Goal: Task Accomplishment & Management: Manage account settings

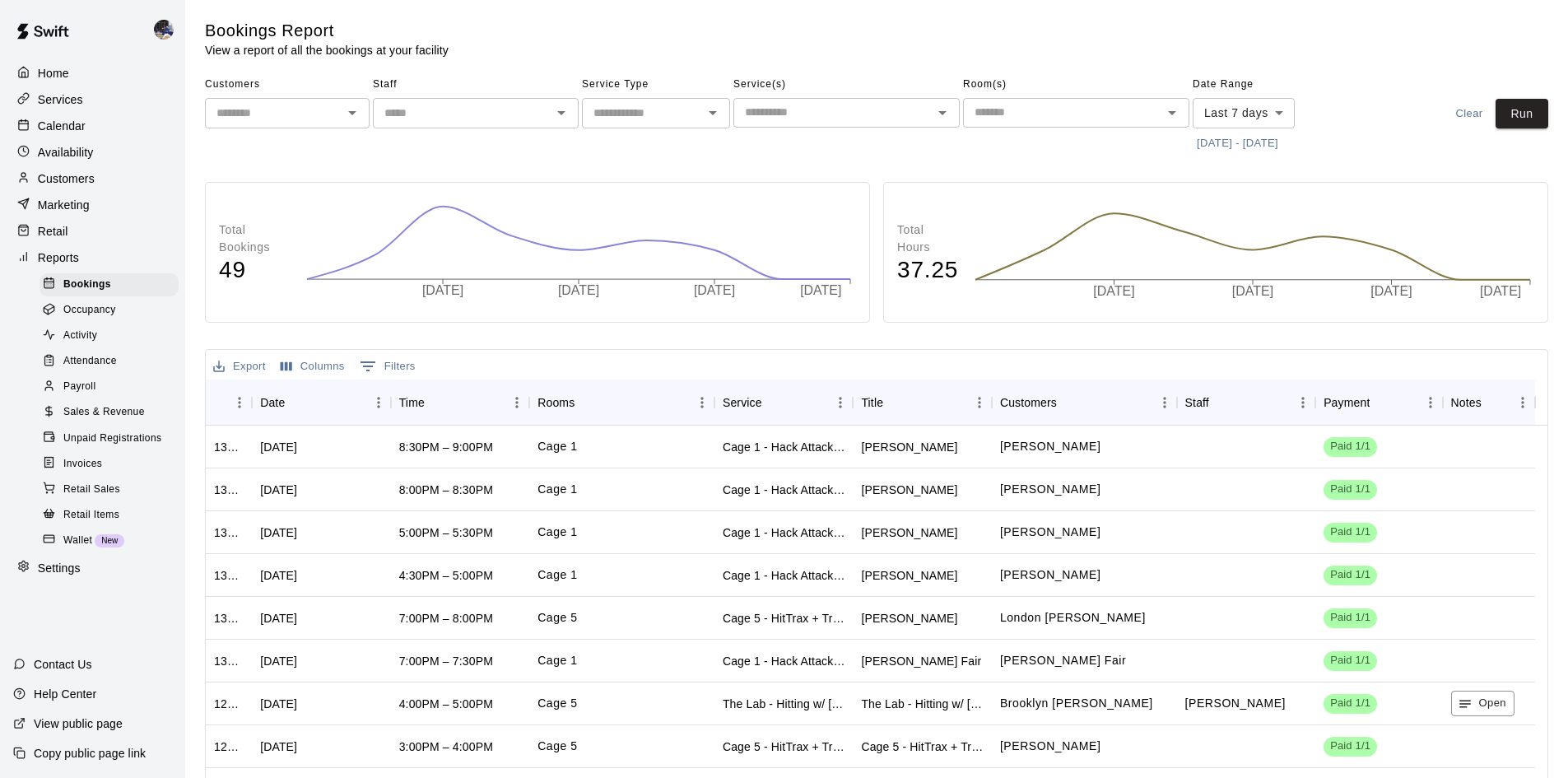
click at [78, 186] on p "Customers" at bounding box center [66, 178] width 57 height 17
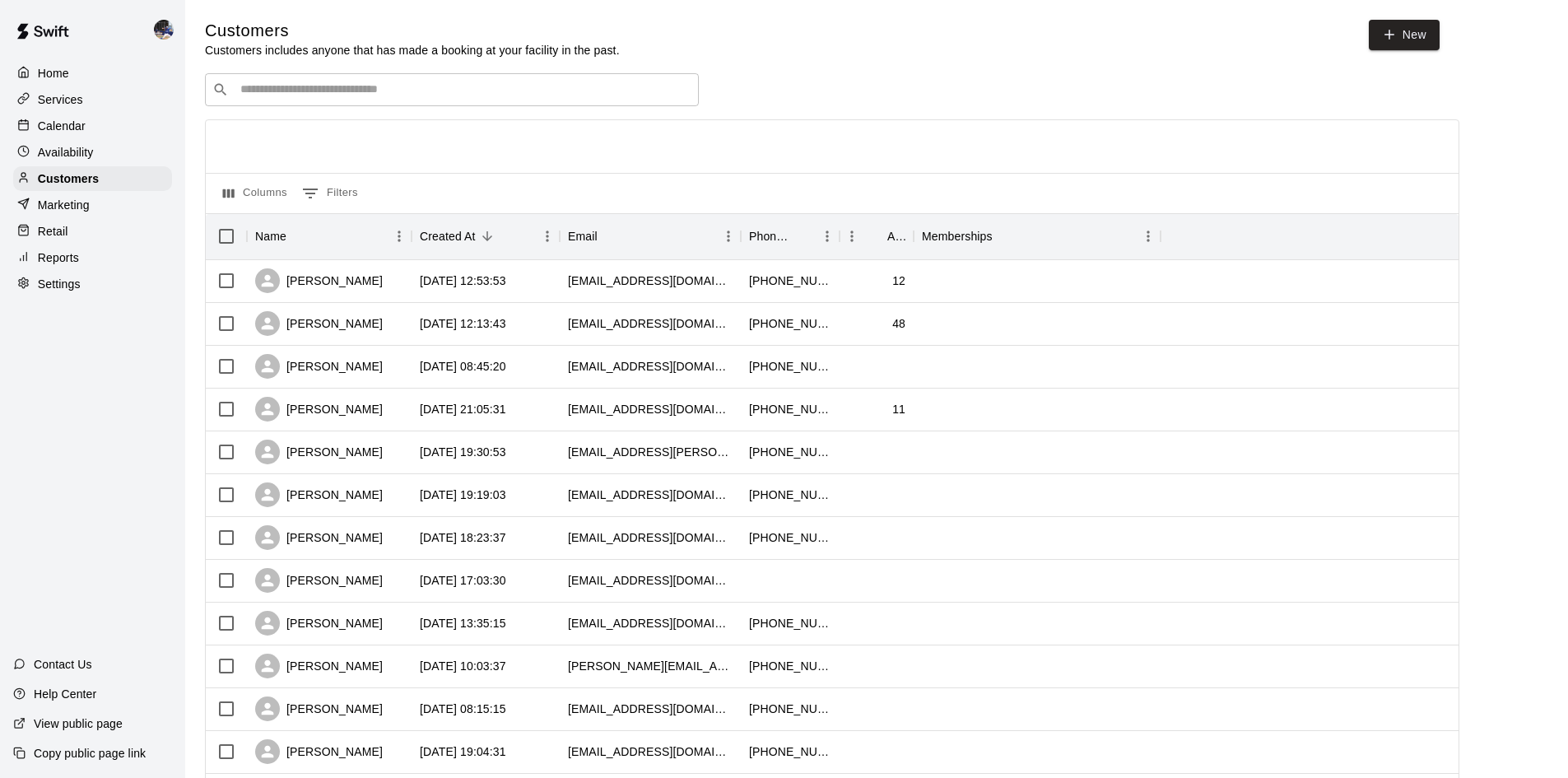
click at [62, 97] on p "Services" at bounding box center [60, 99] width 45 height 17
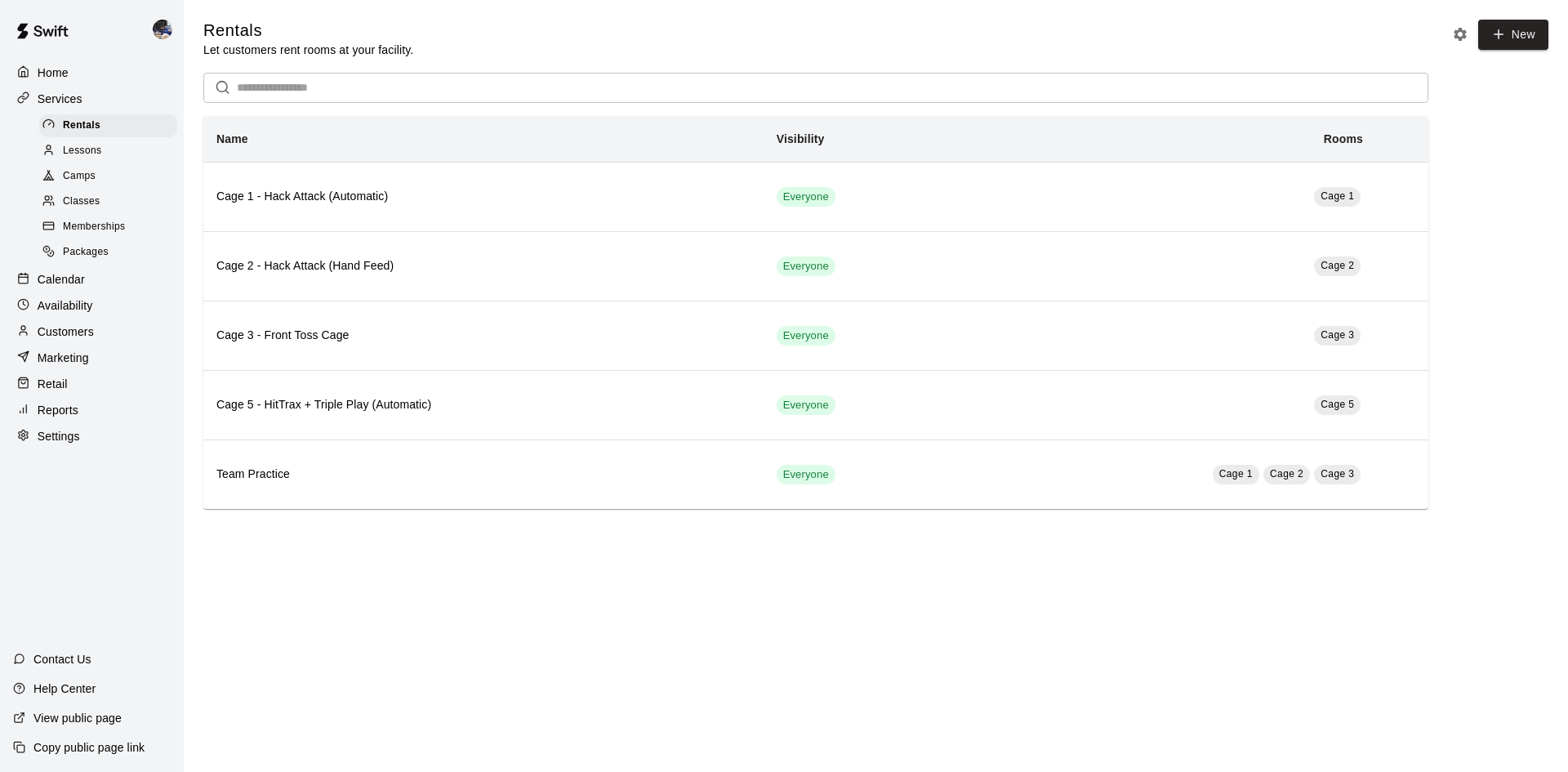
click at [60, 282] on p "Calendar" at bounding box center [61, 279] width 47 height 16
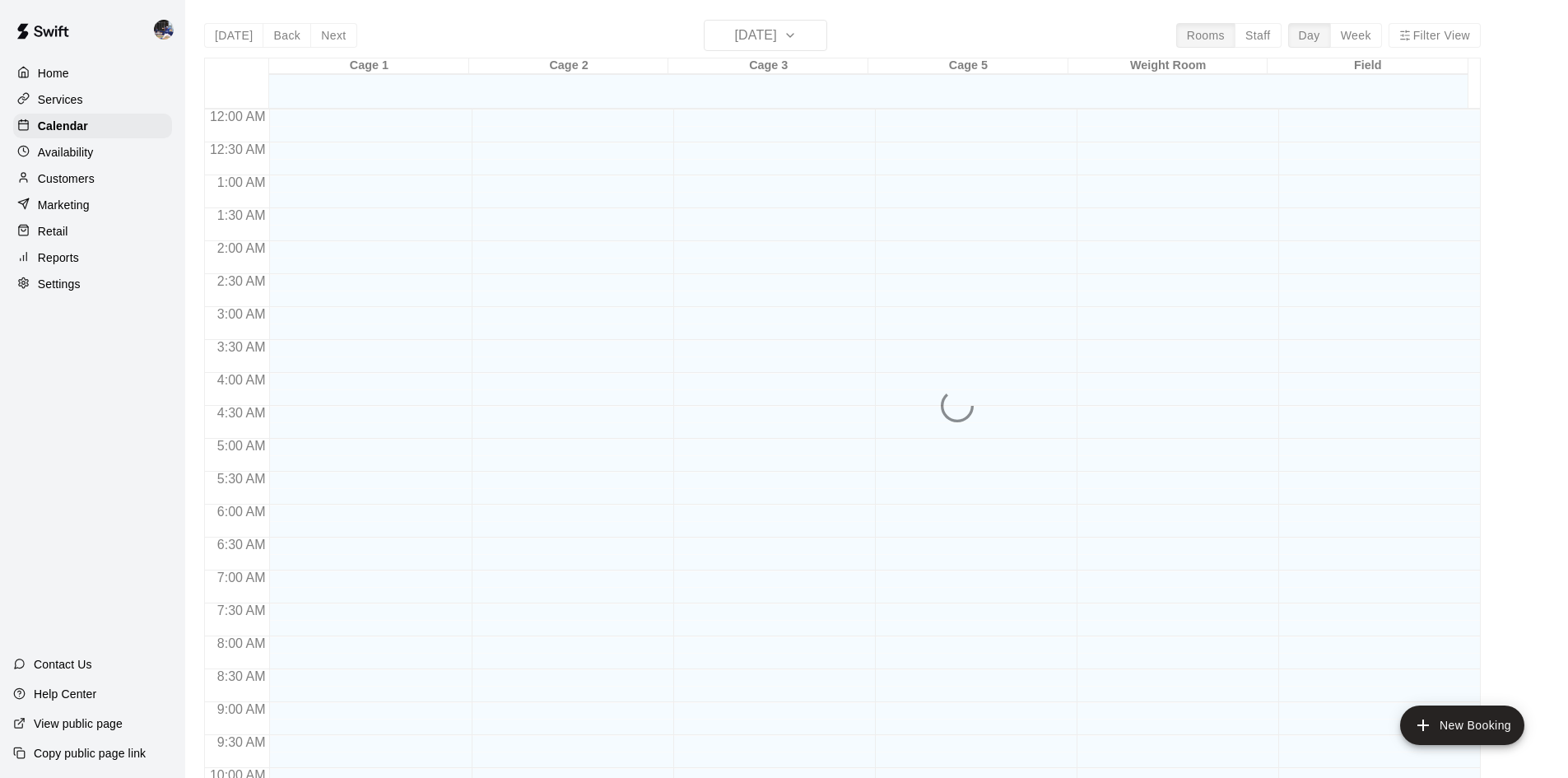
scroll to position [844, 0]
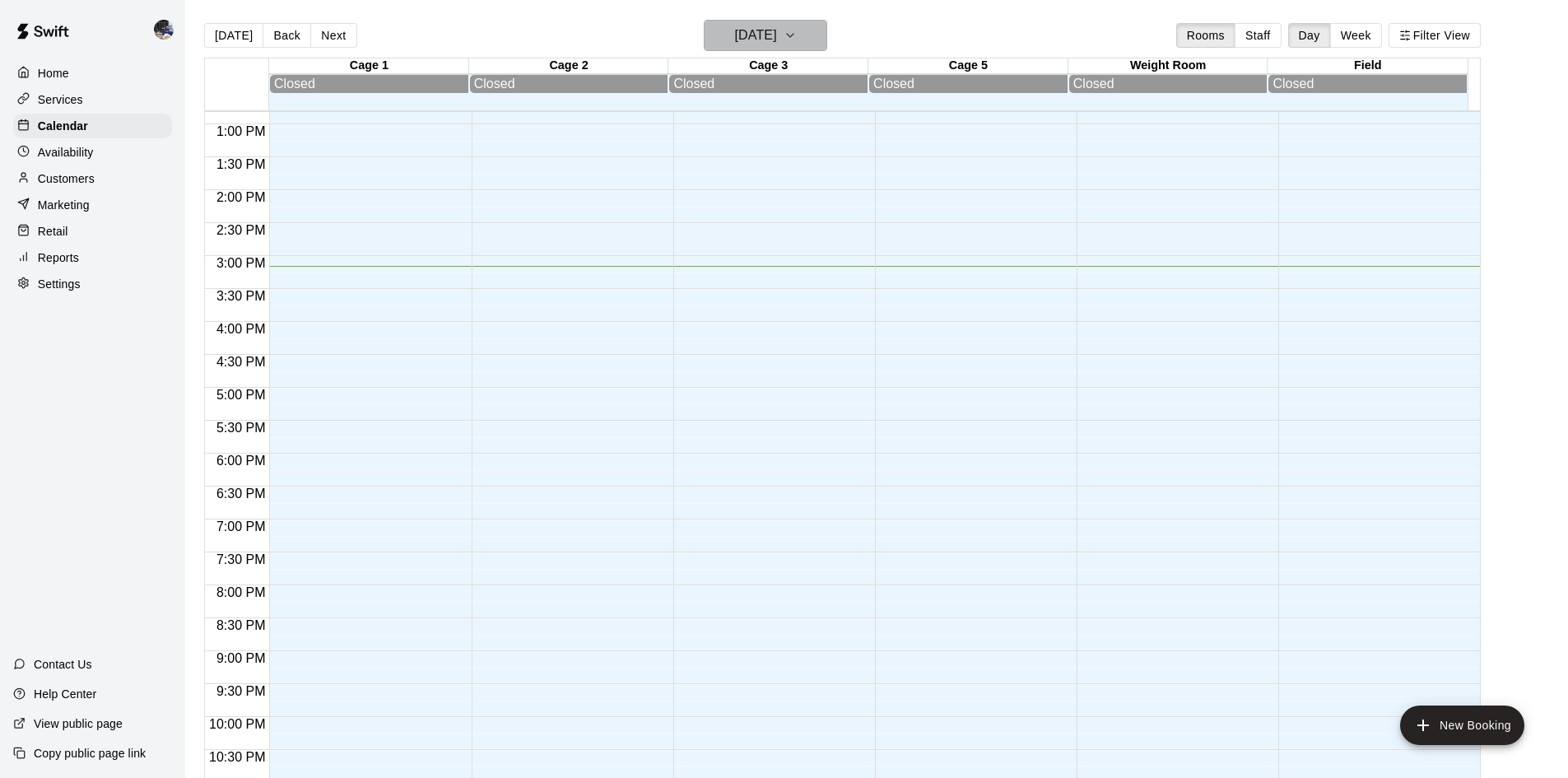
click at [735, 41] on h6 "Sunday Aug 17" at bounding box center [756, 35] width 42 height 23
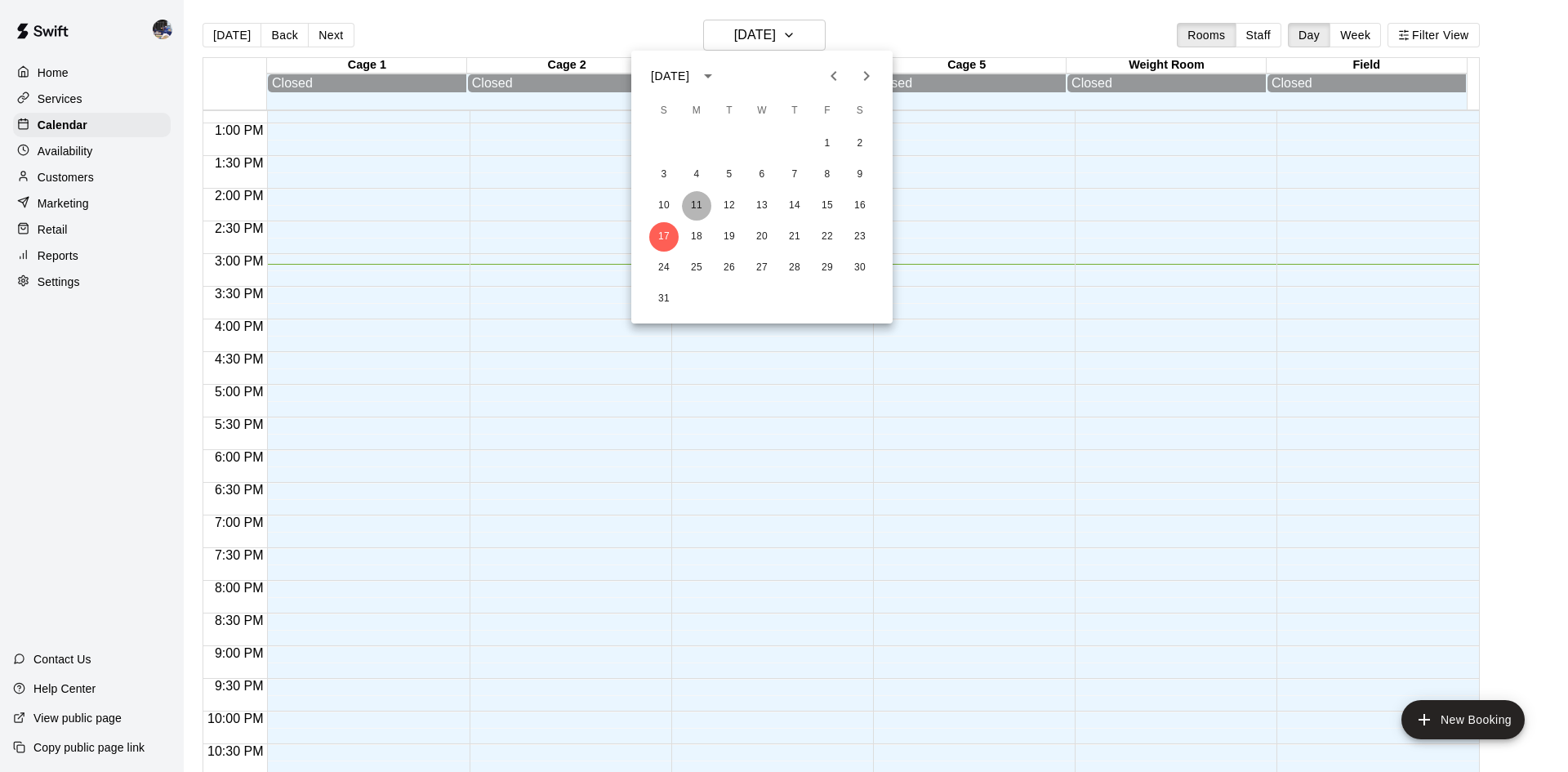
click at [693, 199] on button "11" at bounding box center [697, 206] width 29 height 29
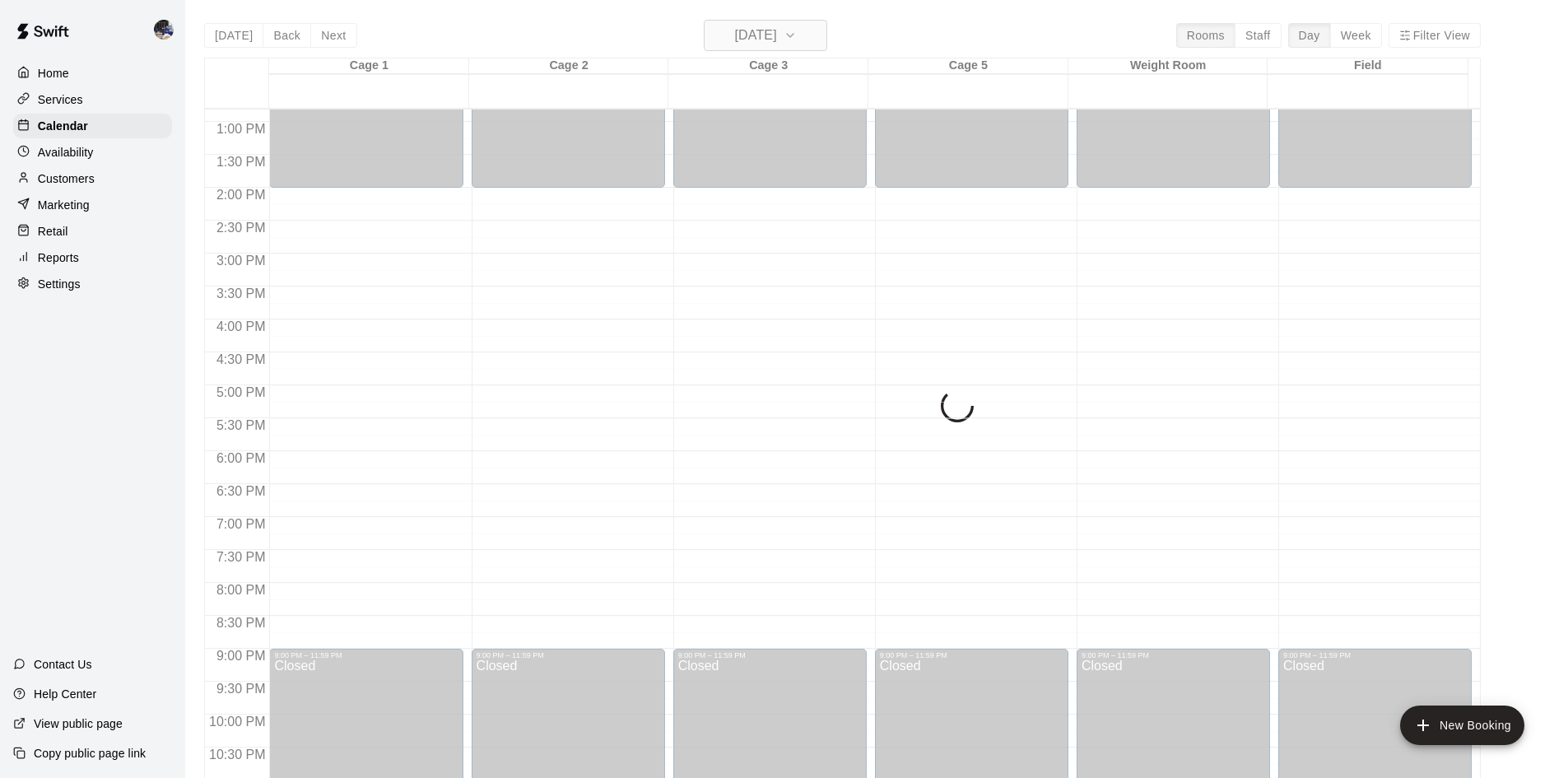
click at [756, 43] on h6 "Monday Aug 11" at bounding box center [756, 35] width 42 height 23
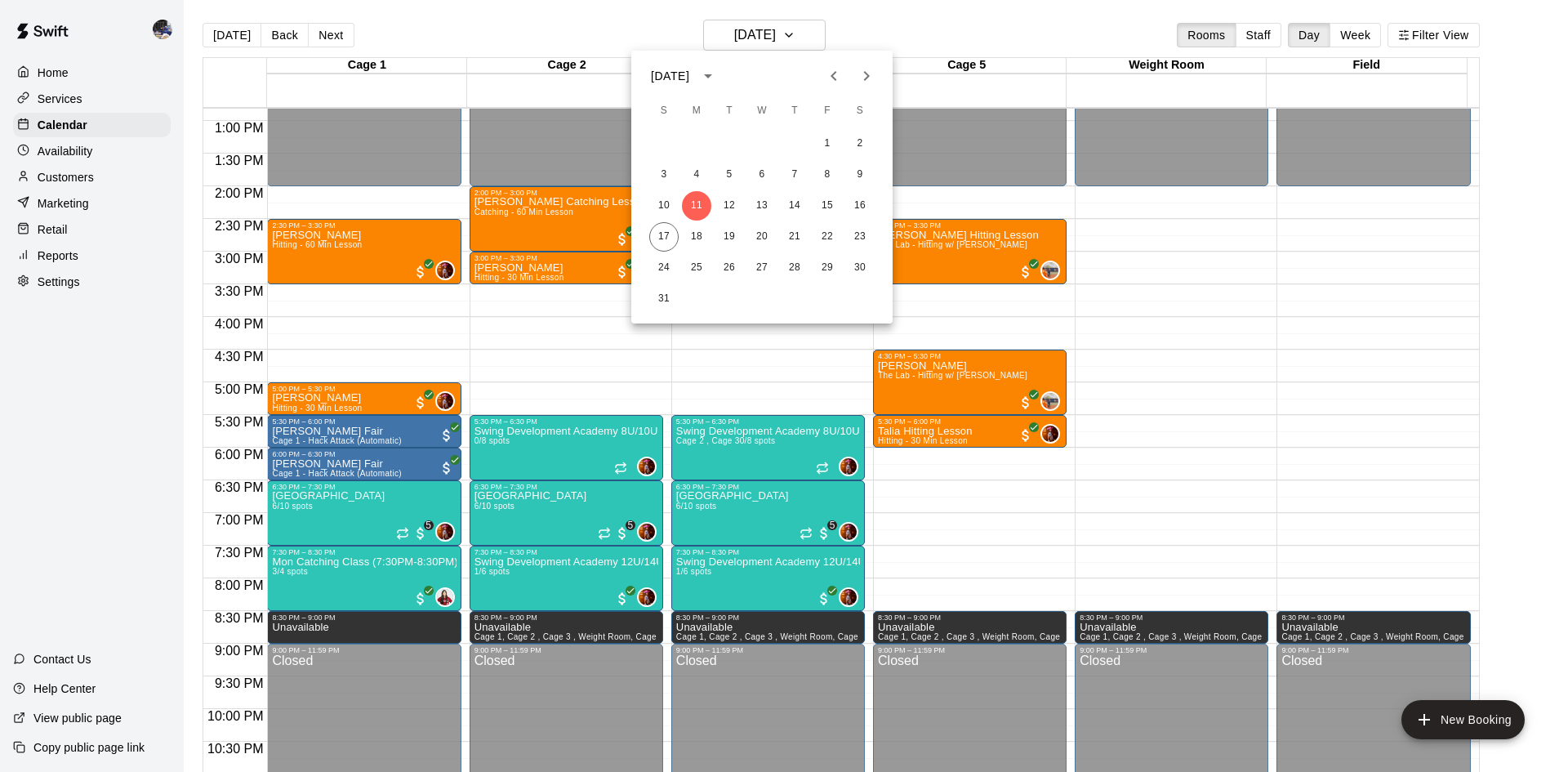
click at [835, 87] on button "Previous month" at bounding box center [834, 76] width 33 height 33
click at [702, 266] on button "28" at bounding box center [697, 268] width 29 height 29
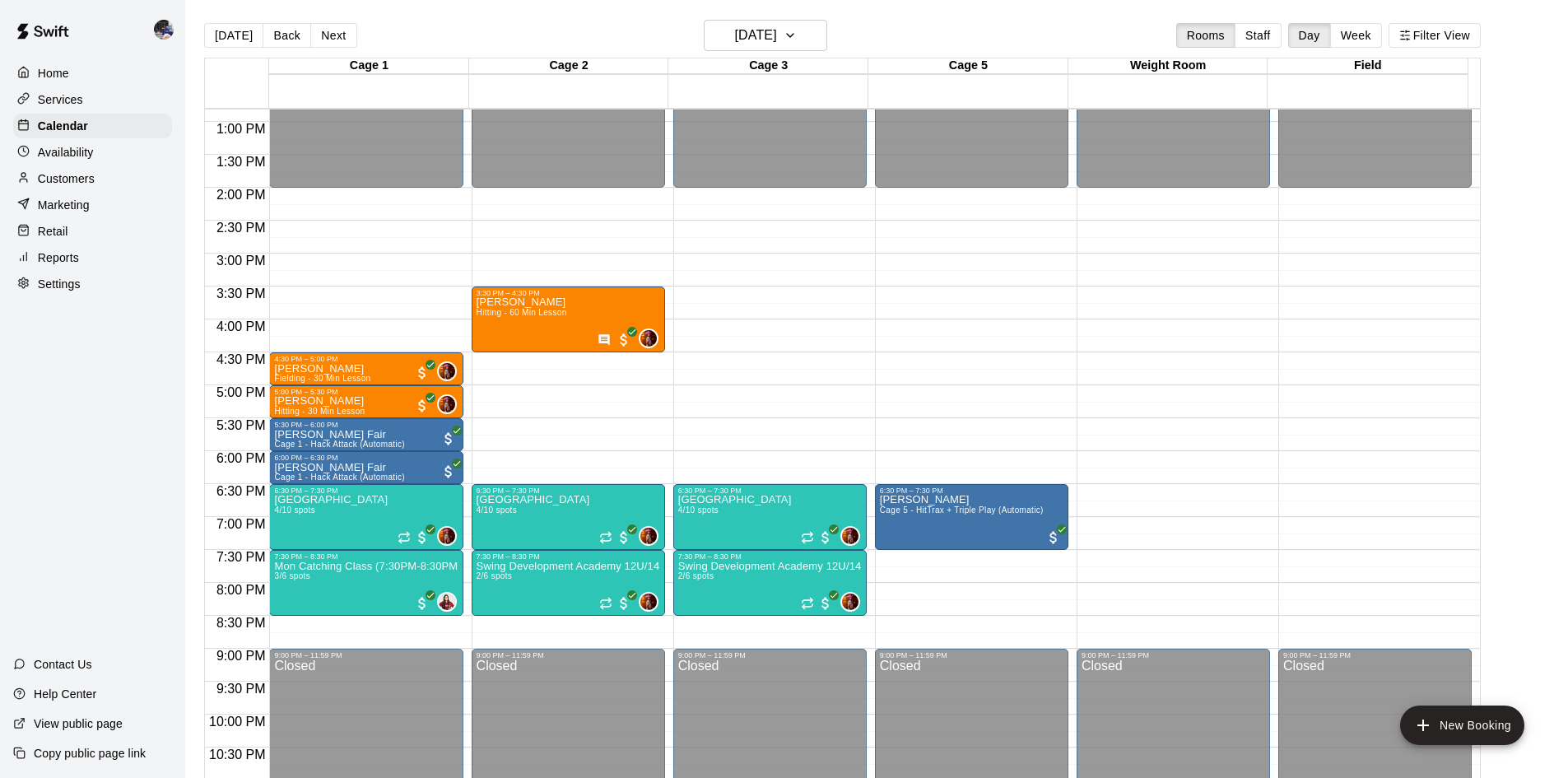
click at [324, 44] on button "Next" at bounding box center [334, 35] width 46 height 25
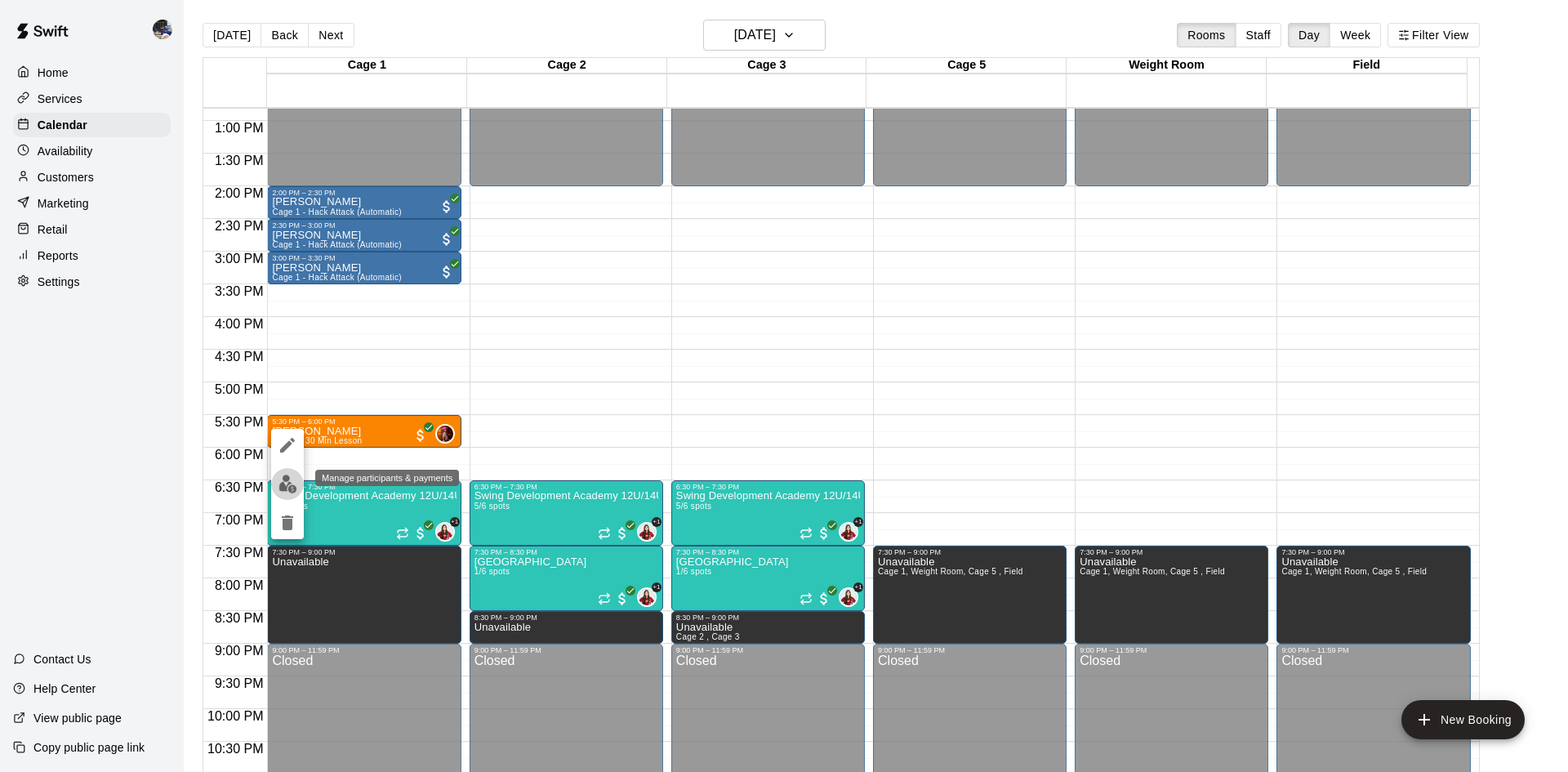
click at [282, 487] on img "edit" at bounding box center [287, 484] width 19 height 19
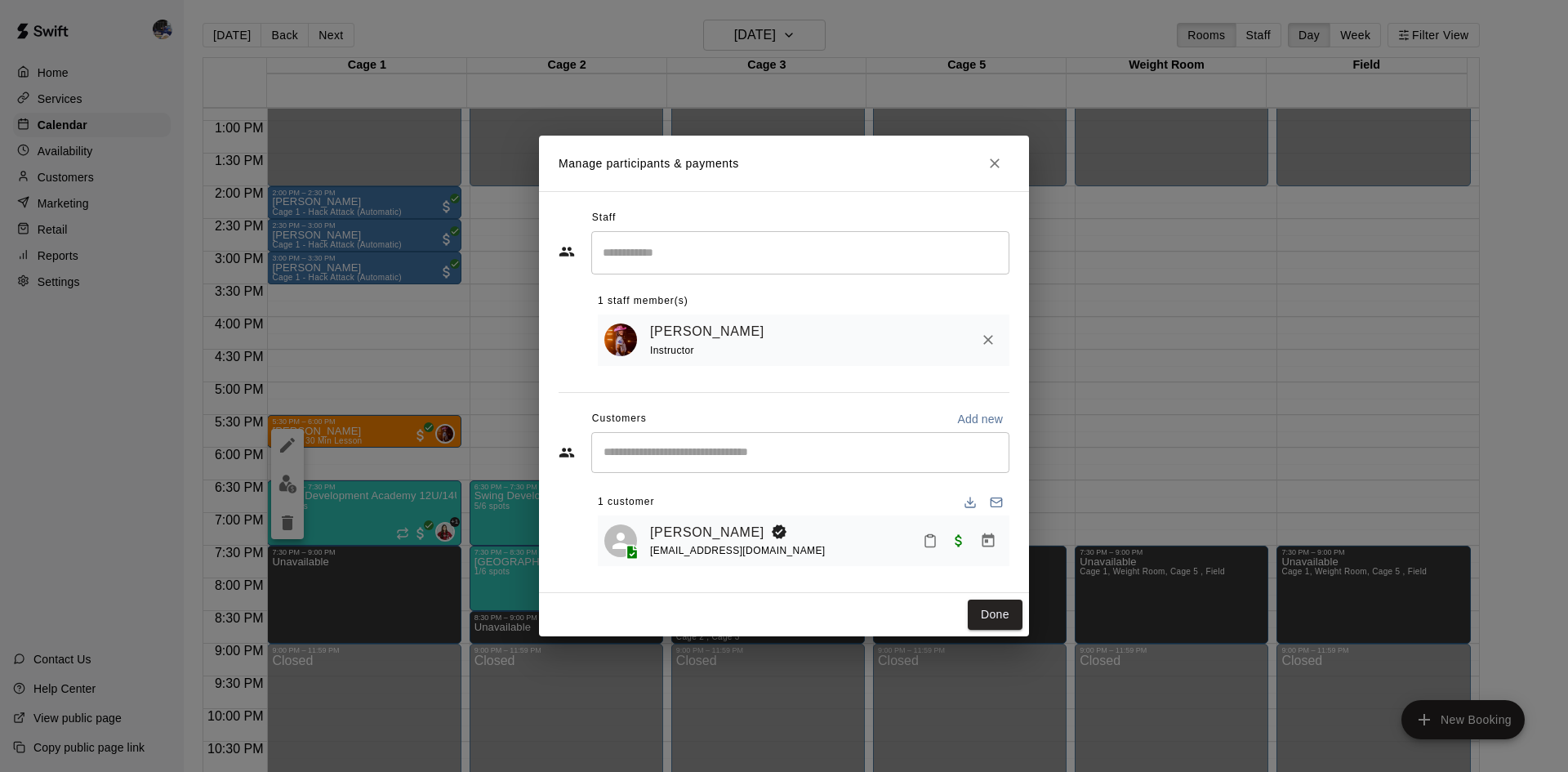
copy link "Juliette Watson"
drag, startPoint x: 750, startPoint y: 536, endPoint x: 645, endPoint y: 532, distance: 105.1
click at [645, 532] on div "Juliette Watson kedwatson@gmail.com" at bounding box center [804, 541] width 399 height 38
click at [137, 110] on div "Manage participants & payments Staff ​ 1 staff member(s) Kaitlyn Lim Instructor…" at bounding box center [784, 386] width 1568 height 772
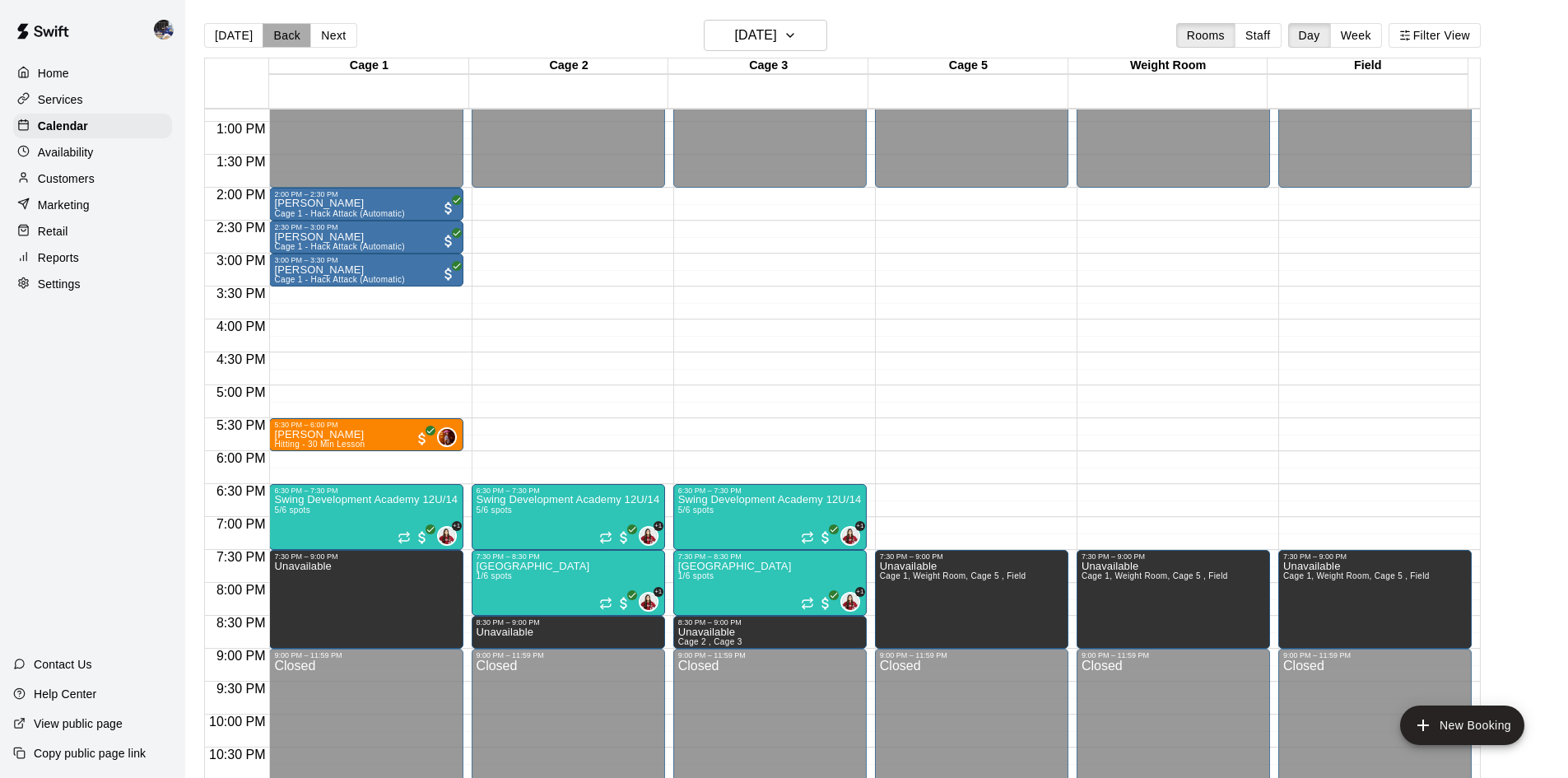
click at [277, 40] on button "Back" at bounding box center [287, 35] width 49 height 25
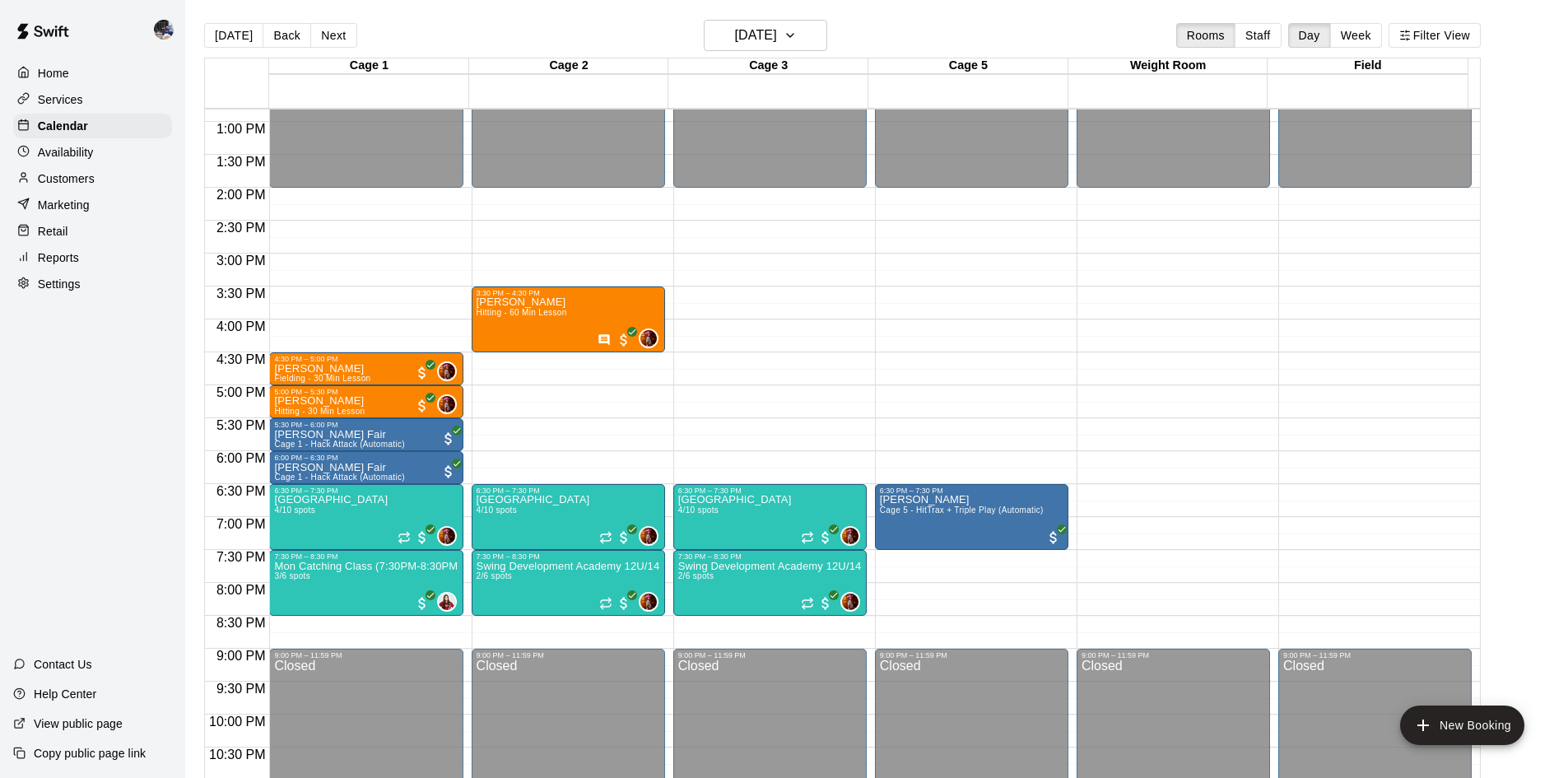
click at [69, 182] on p "Customers" at bounding box center [66, 178] width 57 height 17
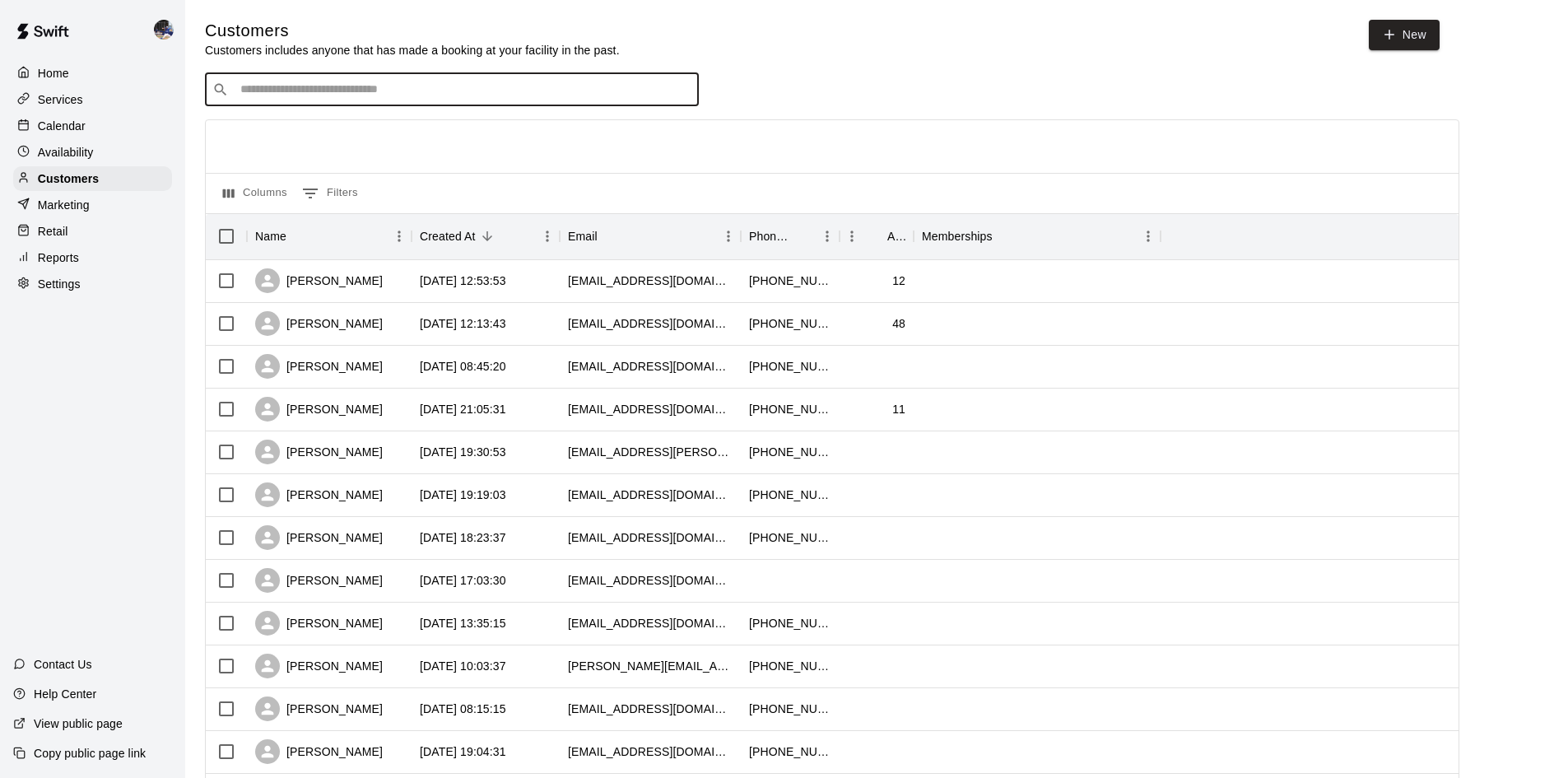
click at [267, 97] on input "Search customers by name or email" at bounding box center [463, 90] width 456 height 17
type input "*****"
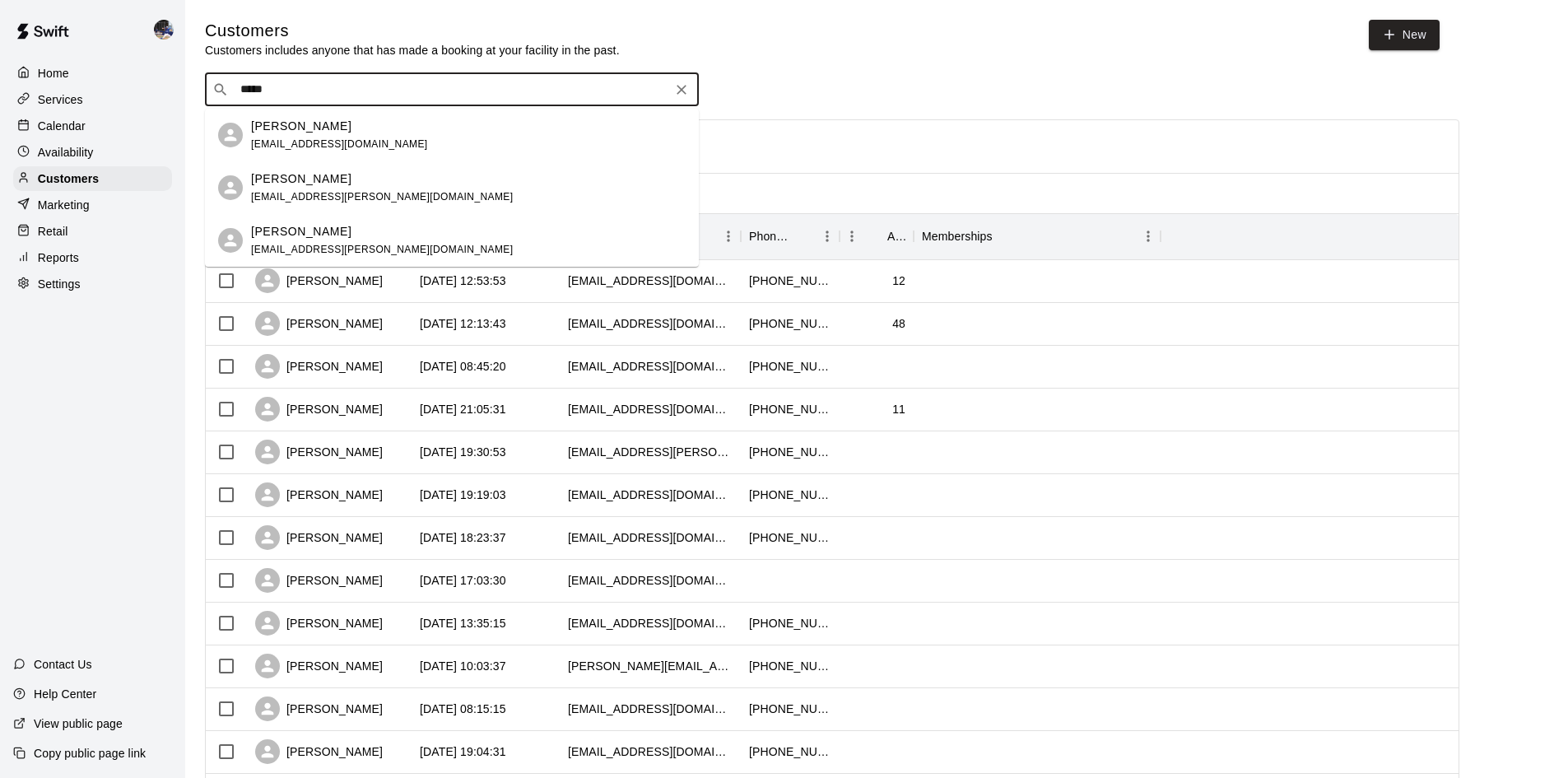
click at [315, 135] on div "Oscar Orozco ojorozco62@gmail.com" at bounding box center [339, 135] width 176 height 35
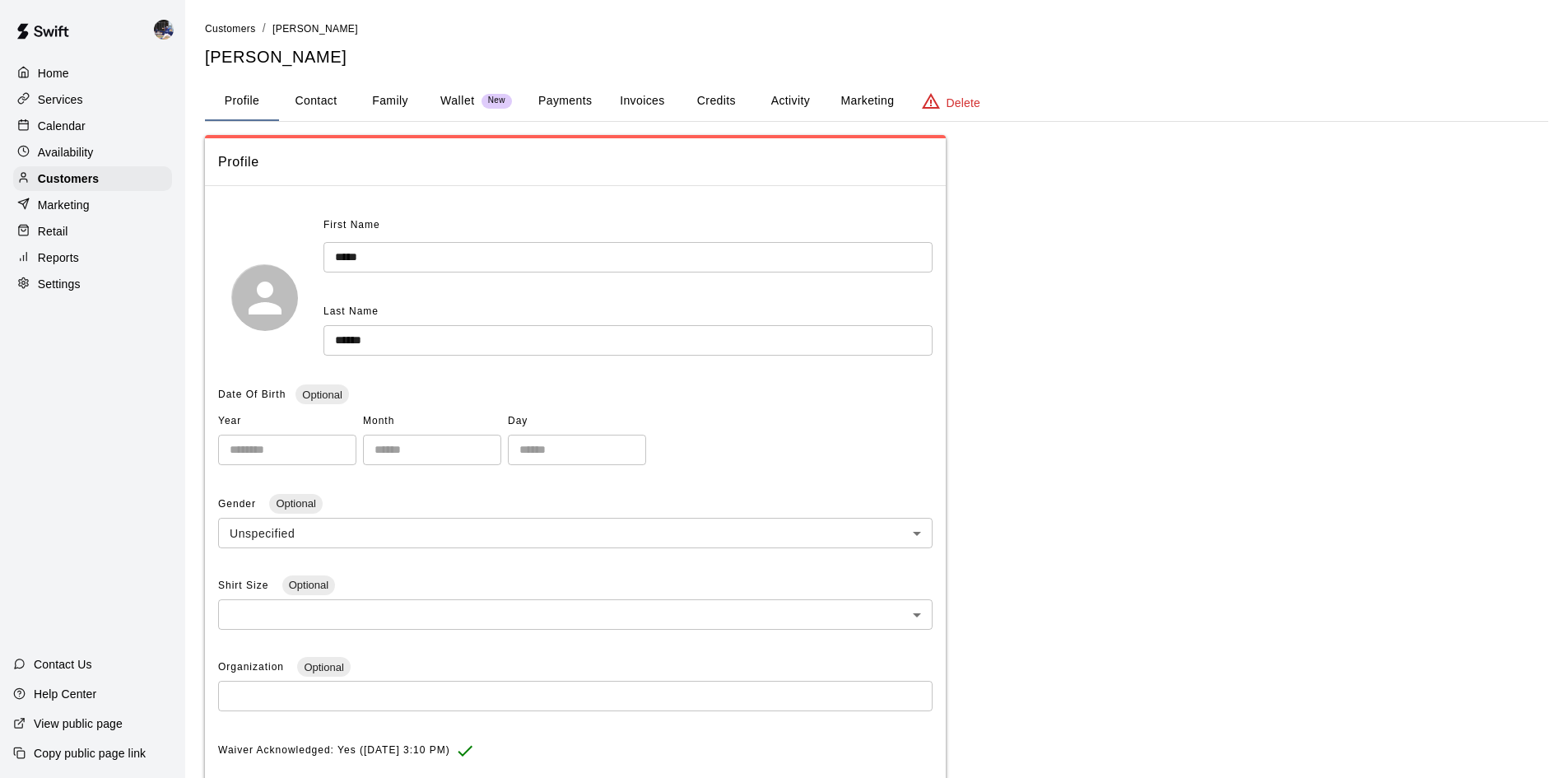
click at [335, 99] on button "Contact" at bounding box center [316, 101] width 74 height 40
select select "**"
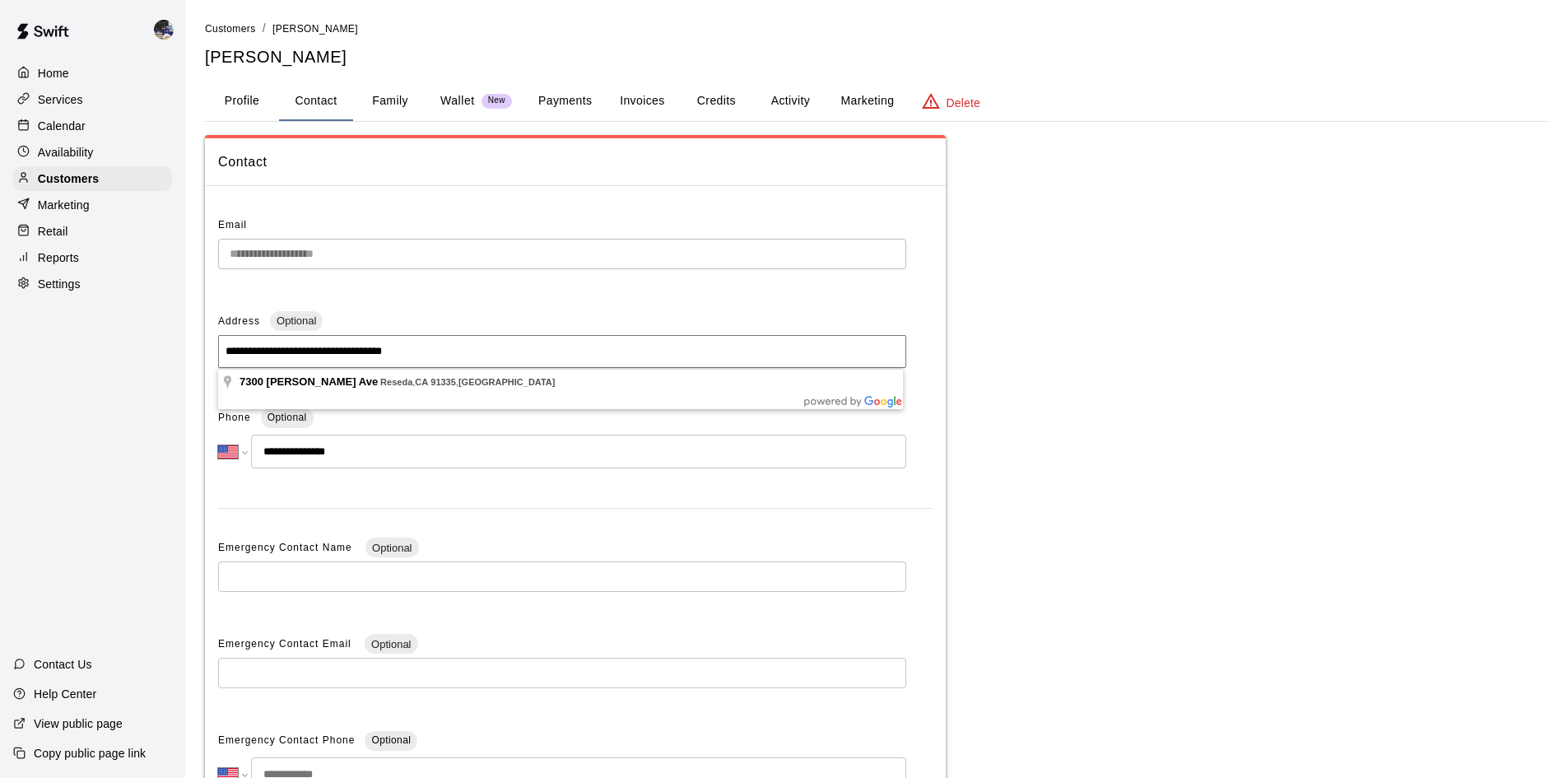
drag, startPoint x: 452, startPoint y: 356, endPoint x: 222, endPoint y: 339, distance: 230.6
click at [222, 339] on input "**********" at bounding box center [562, 351] width 687 height 33
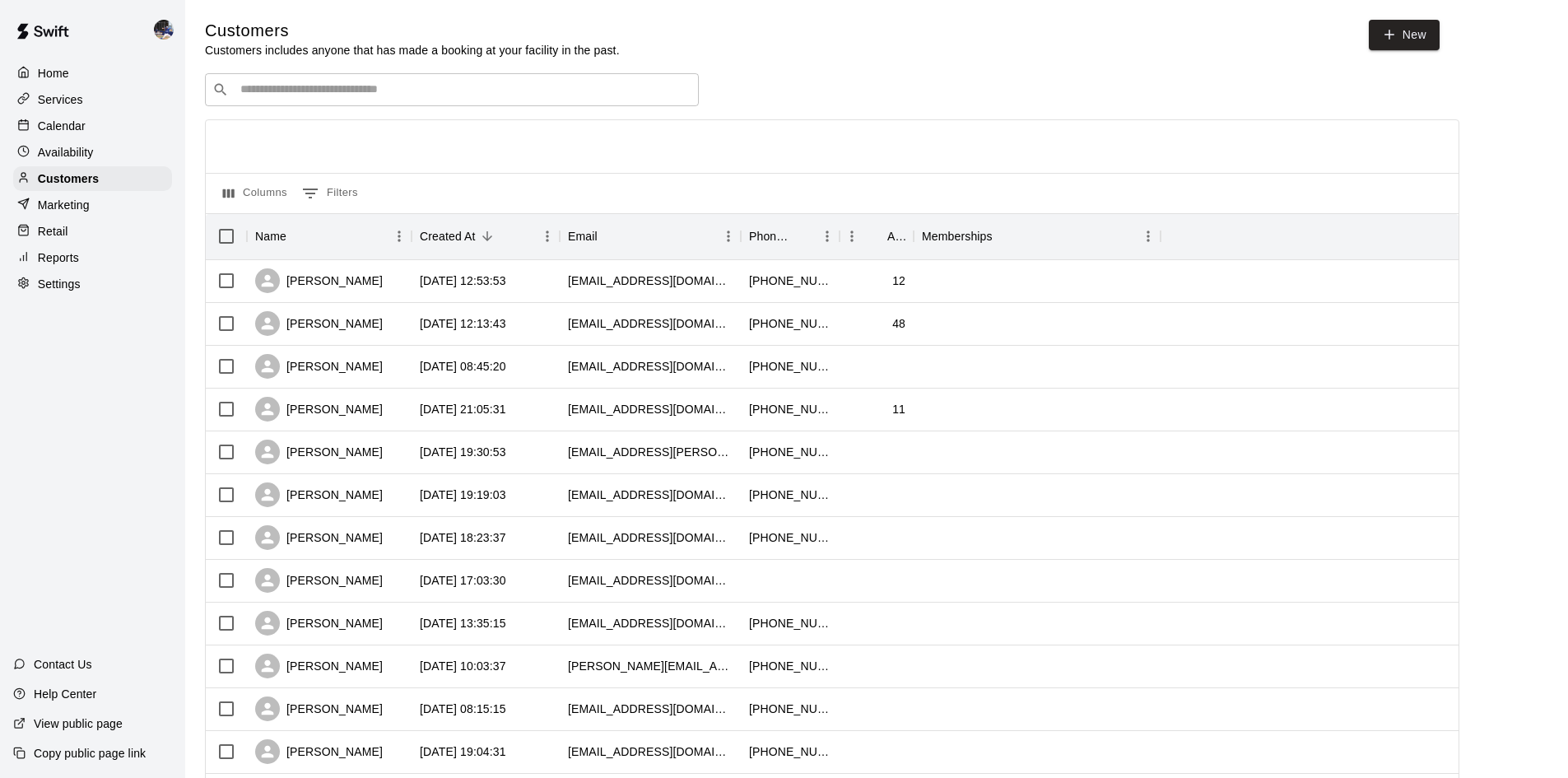
click at [421, 106] on div "​ ​" at bounding box center [451, 90] width 494 height 33
click at [80, 179] on p "Customers" at bounding box center [68, 178] width 61 height 17
click at [74, 134] on p "Calendar" at bounding box center [62, 126] width 48 height 17
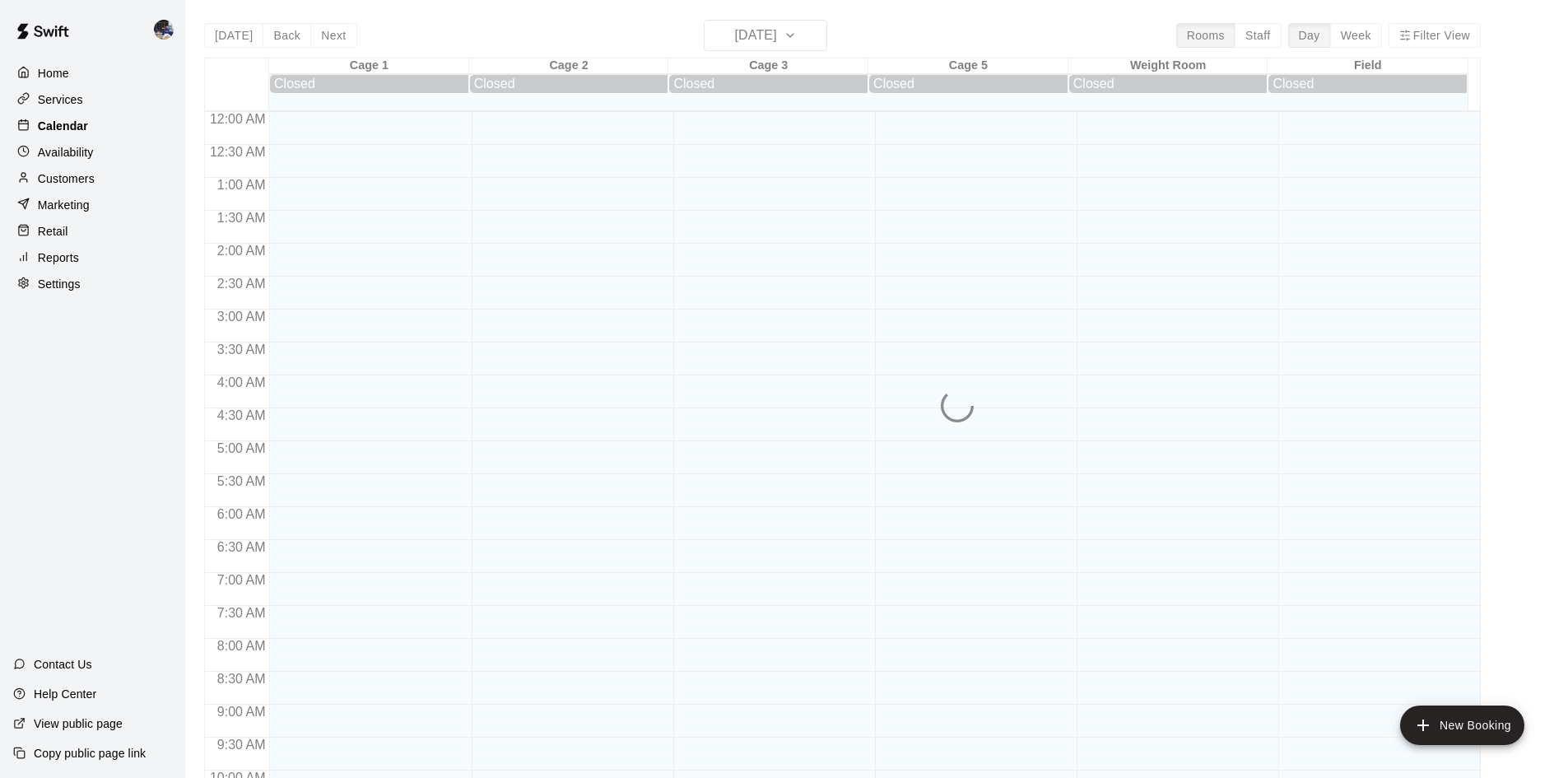
scroll to position [844, 0]
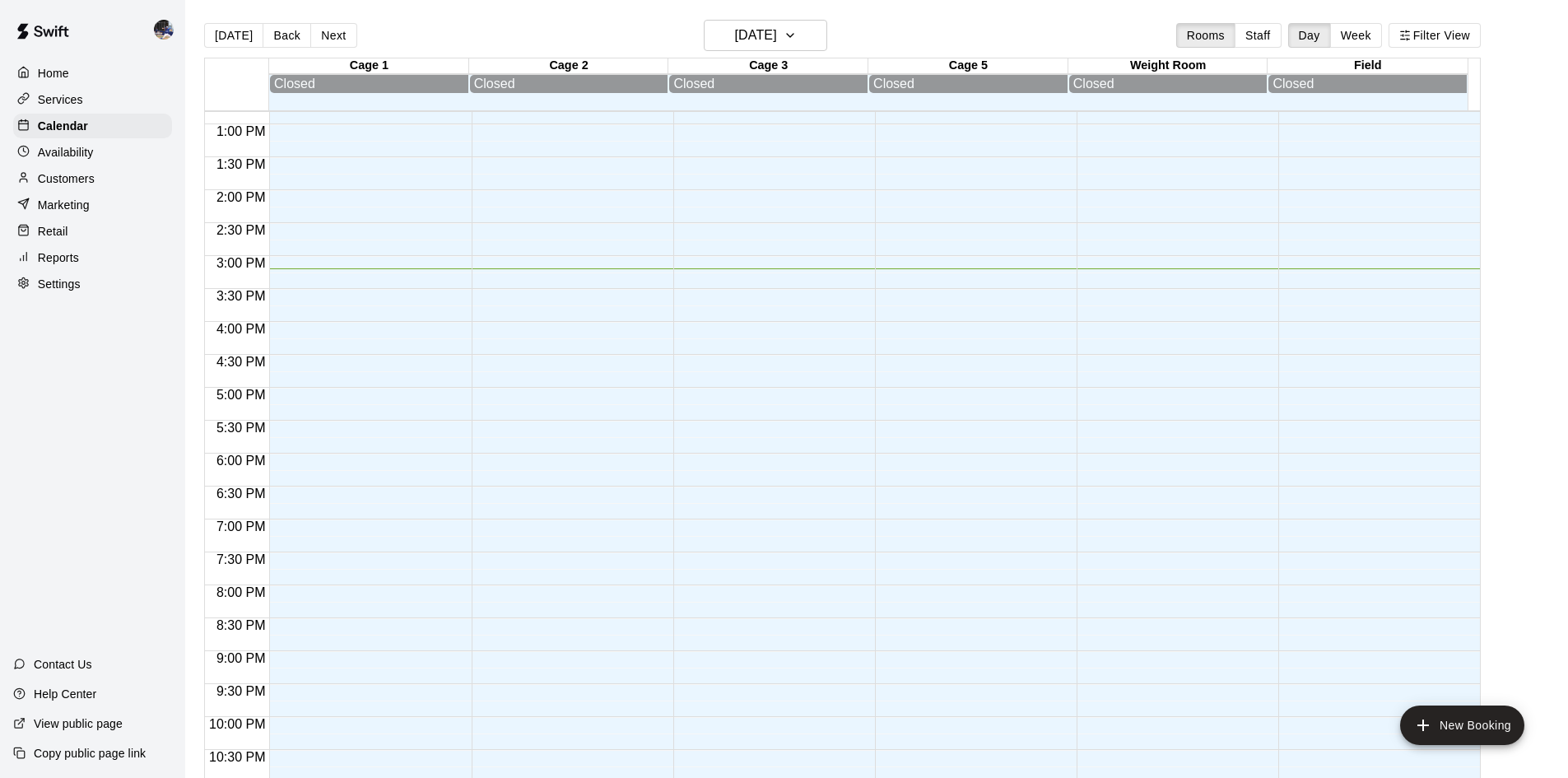
click at [83, 142] on div "Home Services Calendar Availability Customers Marketing Retail Reports Settings" at bounding box center [92, 178] width 185 height 239
drag, startPoint x: 93, startPoint y: 132, endPoint x: 84, endPoint y: 145, distance: 15.8
click at [91, 132] on div "Calendar" at bounding box center [92, 126] width 159 height 25
click at [84, 160] on p "Availability" at bounding box center [65, 153] width 56 height 17
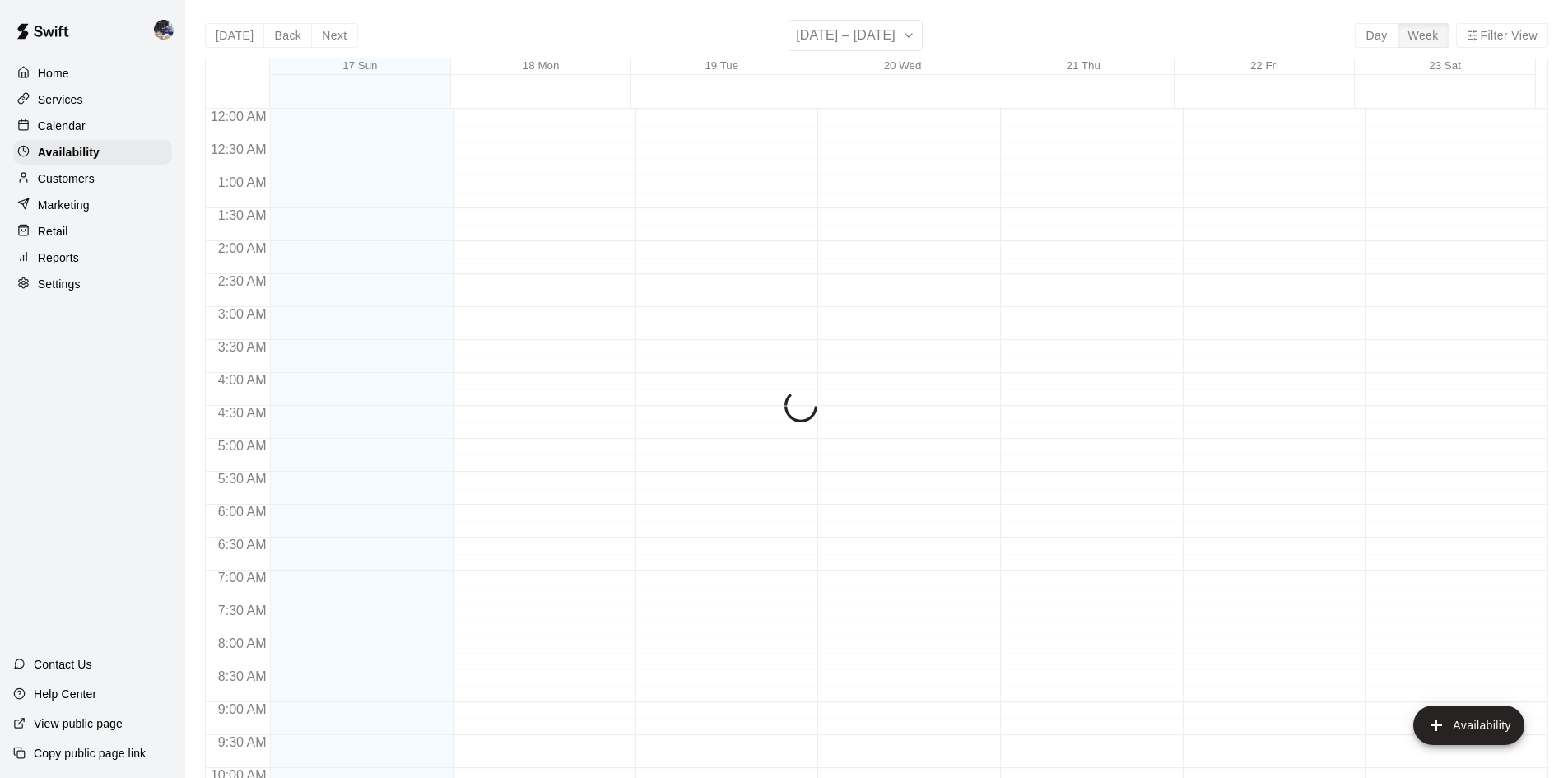
scroll to position [894, 0]
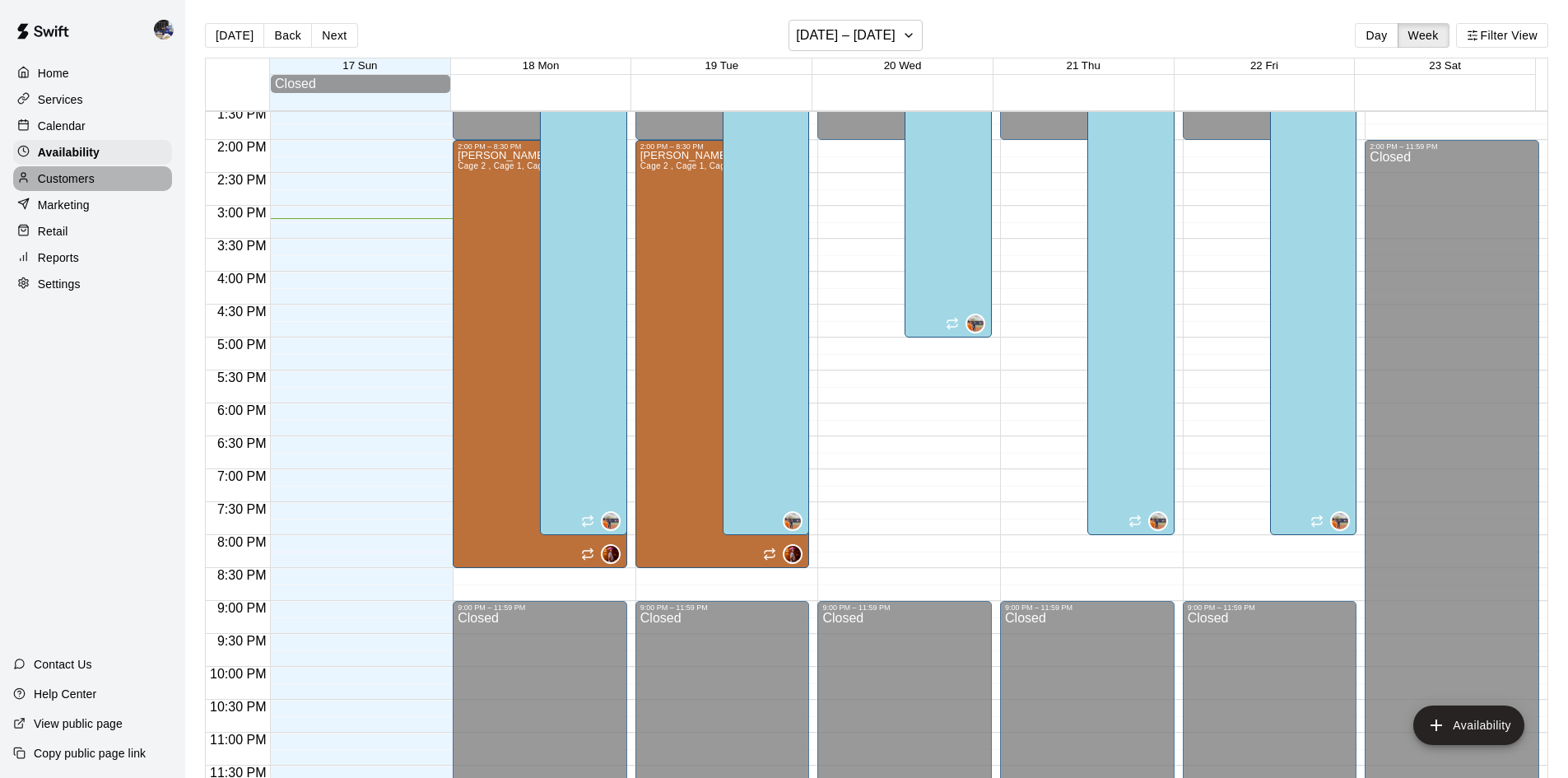
click at [88, 173] on div "Customers" at bounding box center [92, 178] width 159 height 25
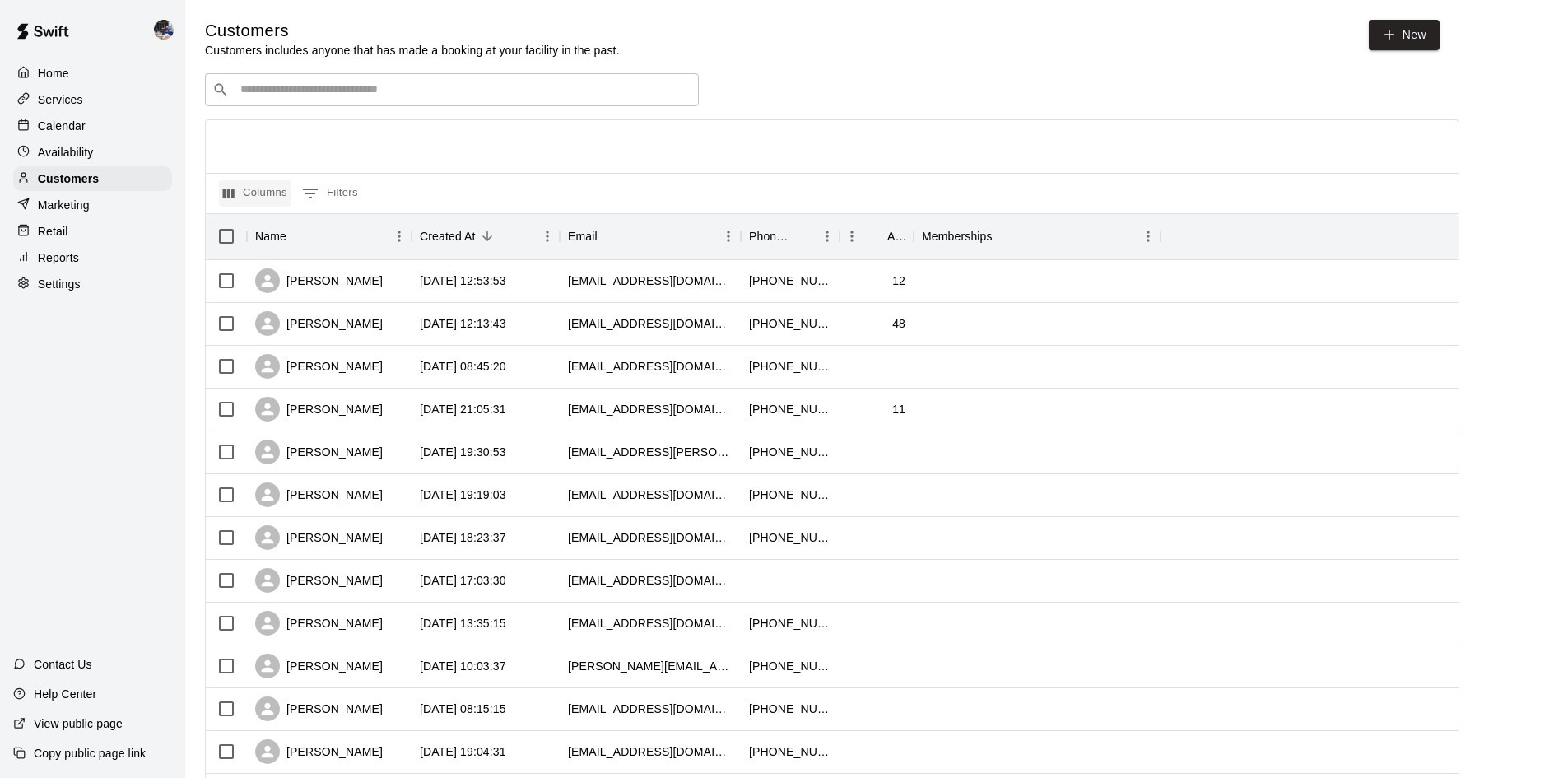
click at [254, 196] on button "Columns" at bounding box center [255, 193] width 73 height 27
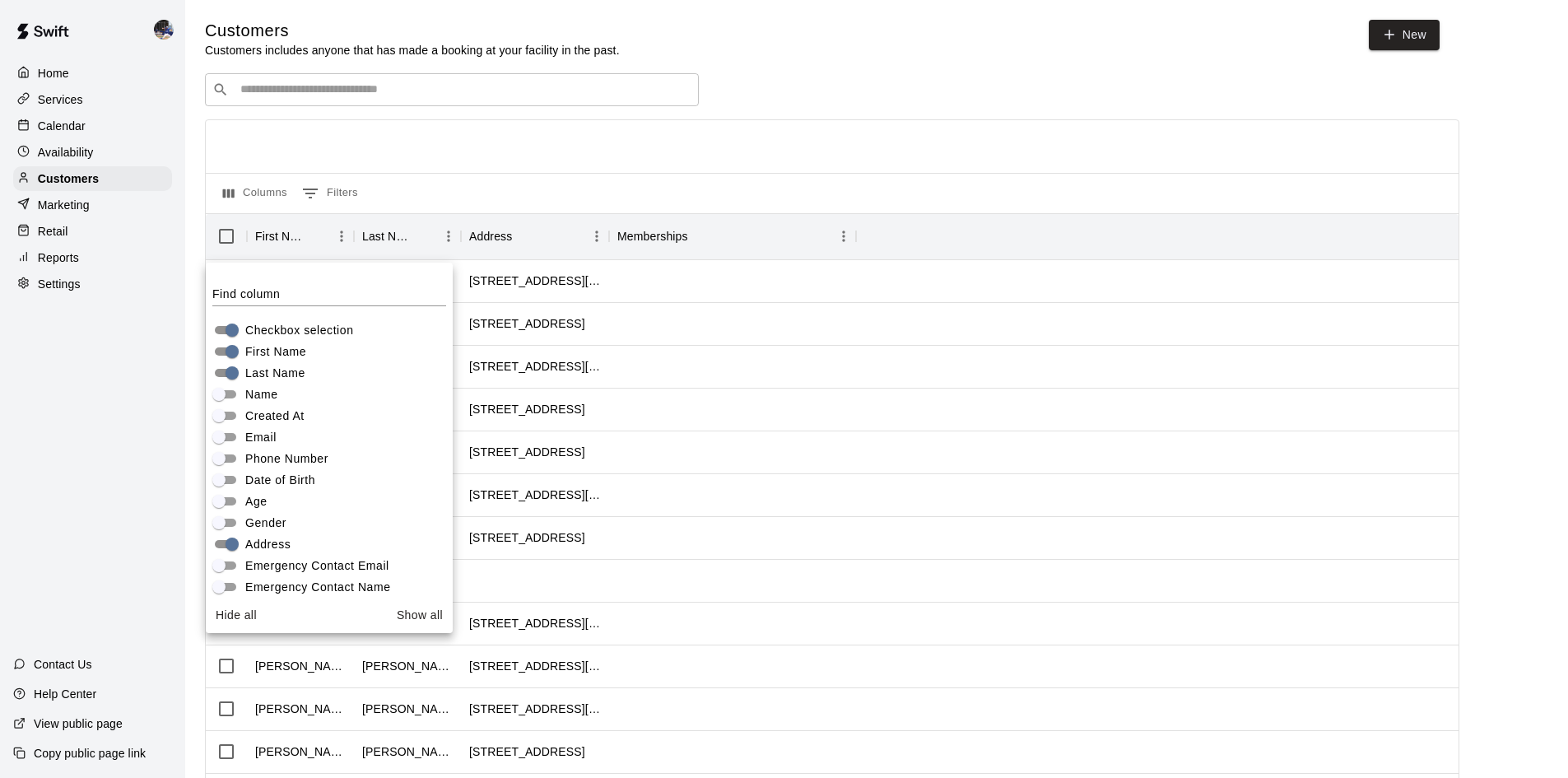
scroll to position [114, 0]
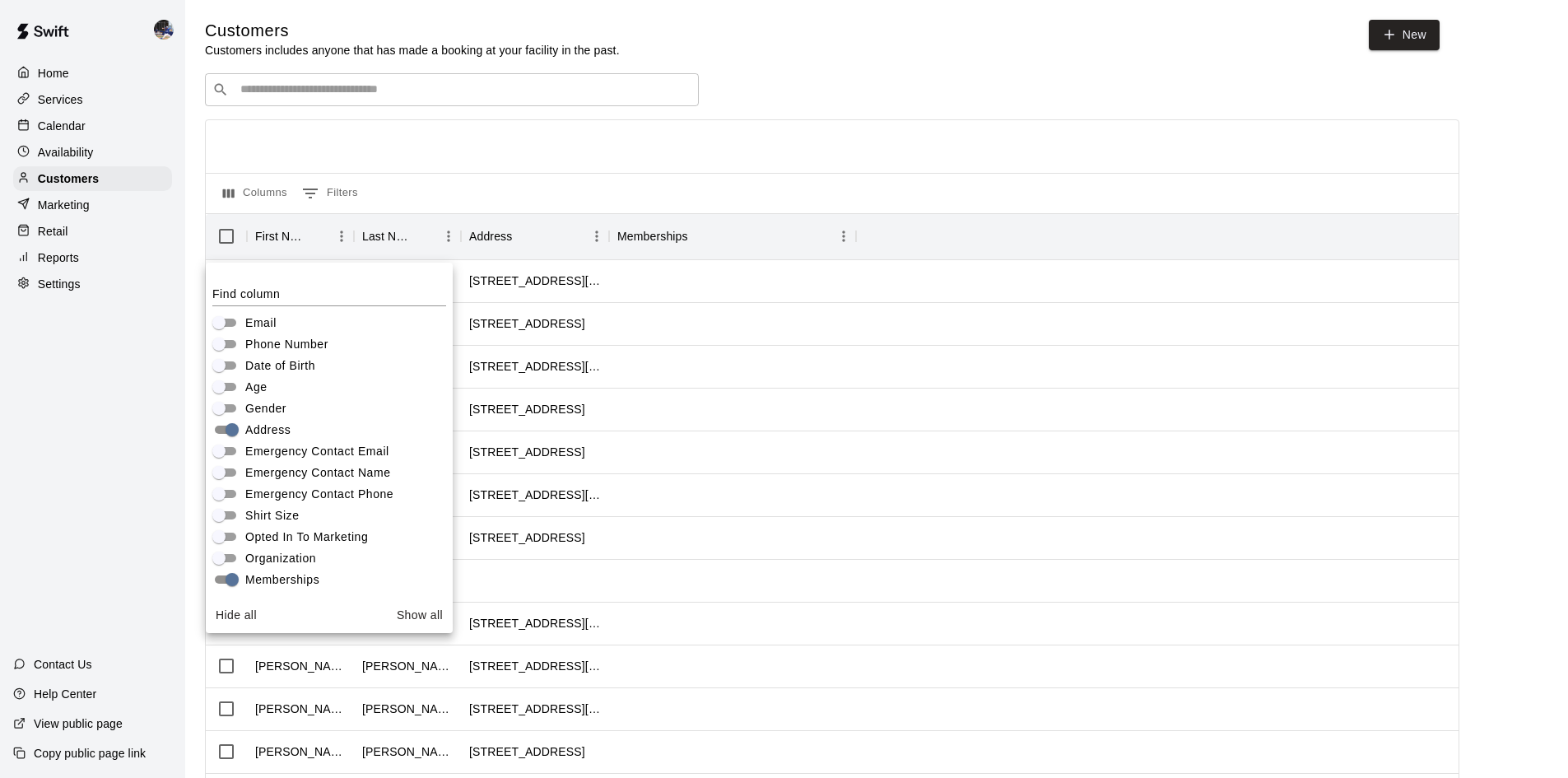
click at [536, 161] on div at bounding box center [832, 146] width 1253 height 52
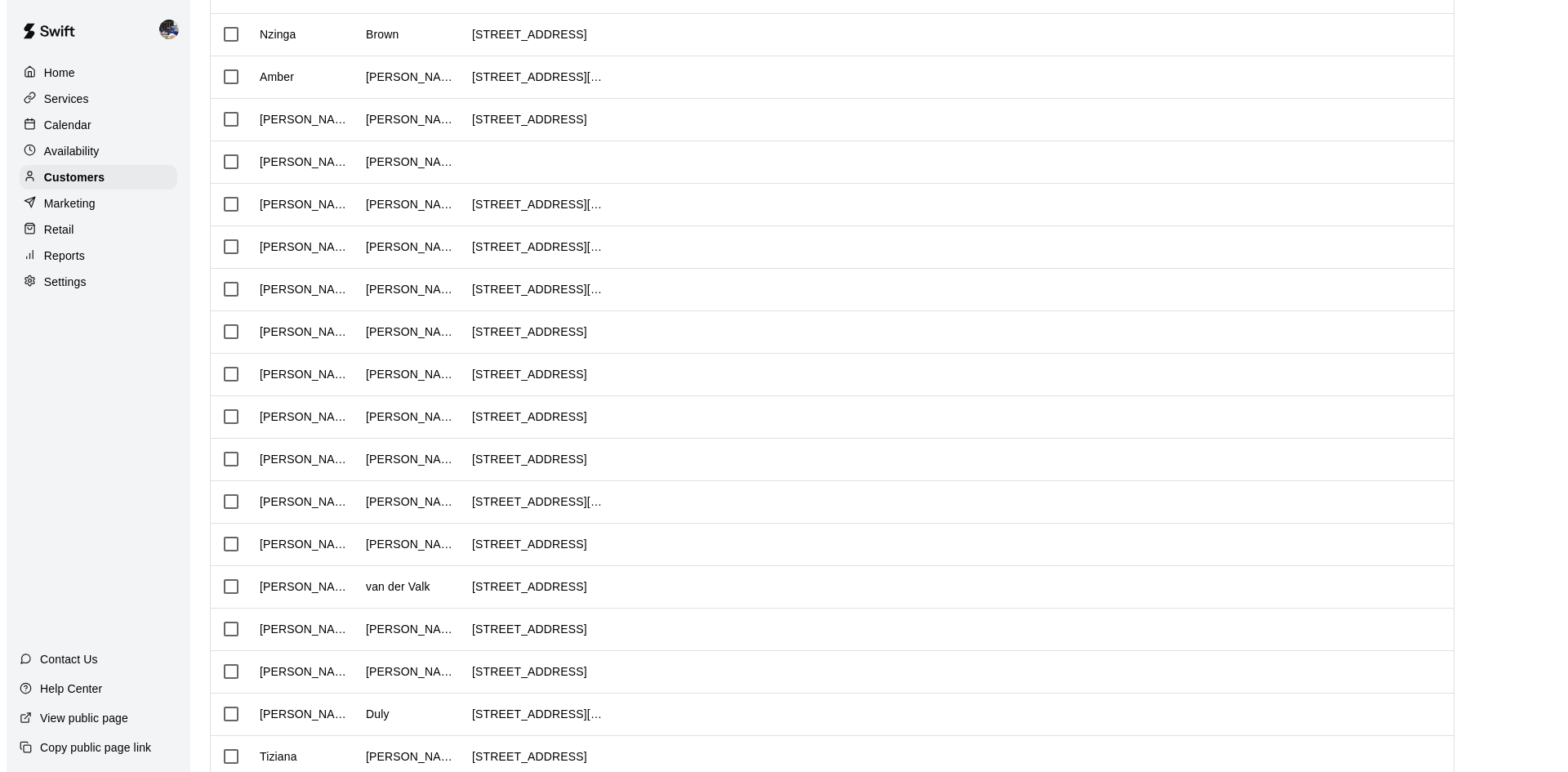
scroll to position [0, 0]
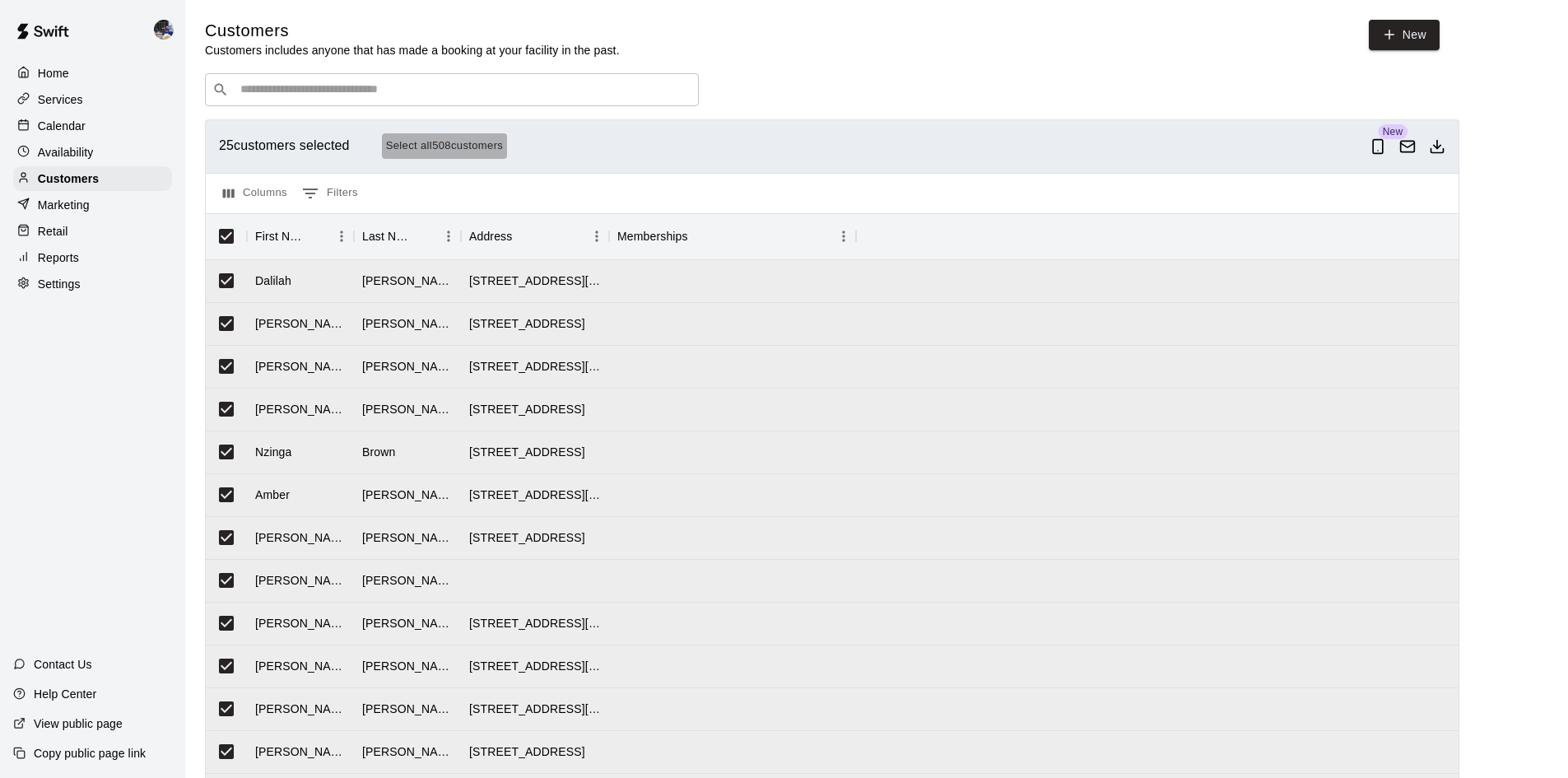
click at [451, 153] on button "Select all 508 customers" at bounding box center [444, 146] width 126 height 26
click at [1445, 154] on icon "Download as csv" at bounding box center [1437, 146] width 17 height 17
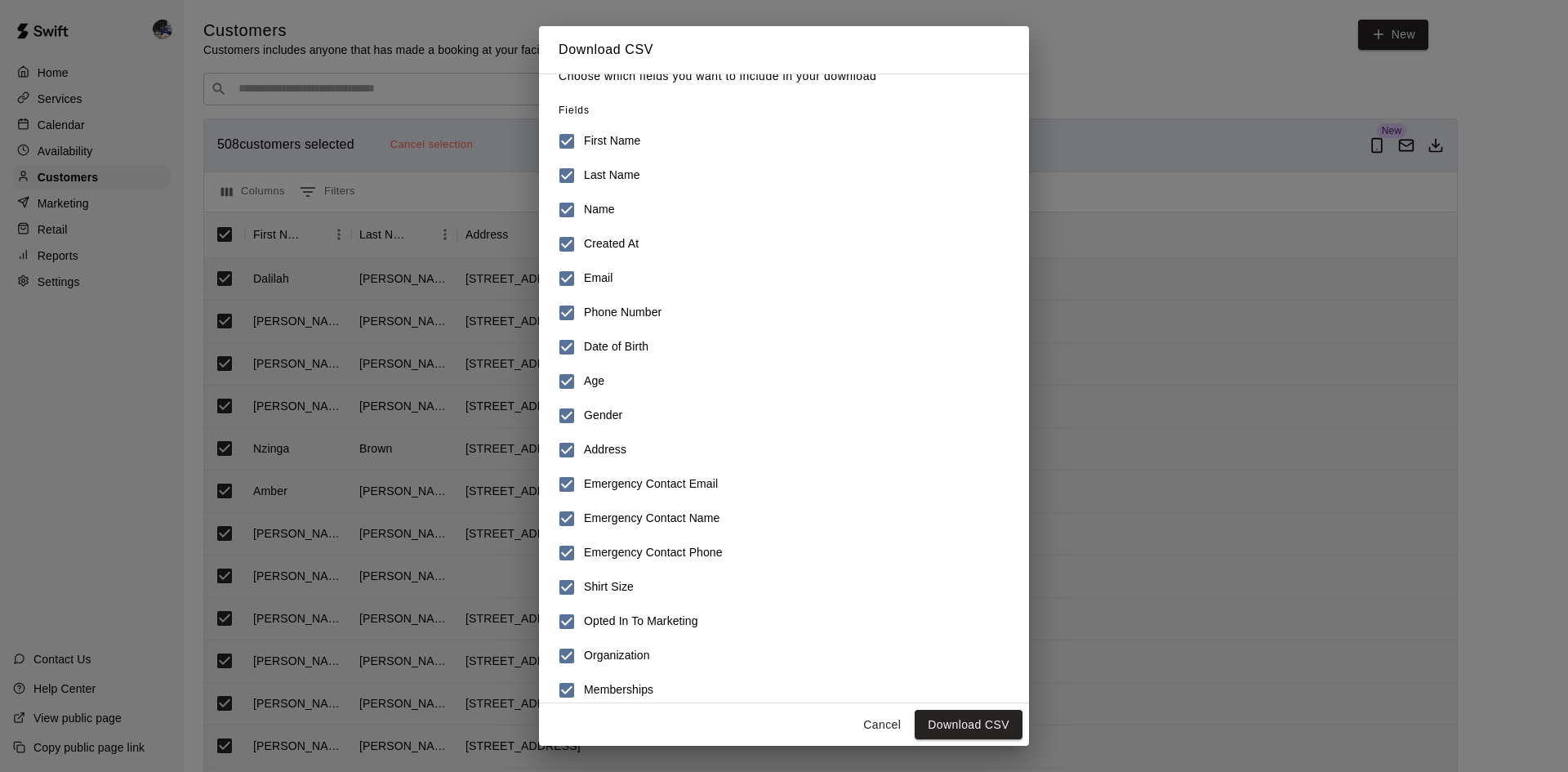
scroll to position [37, 0]
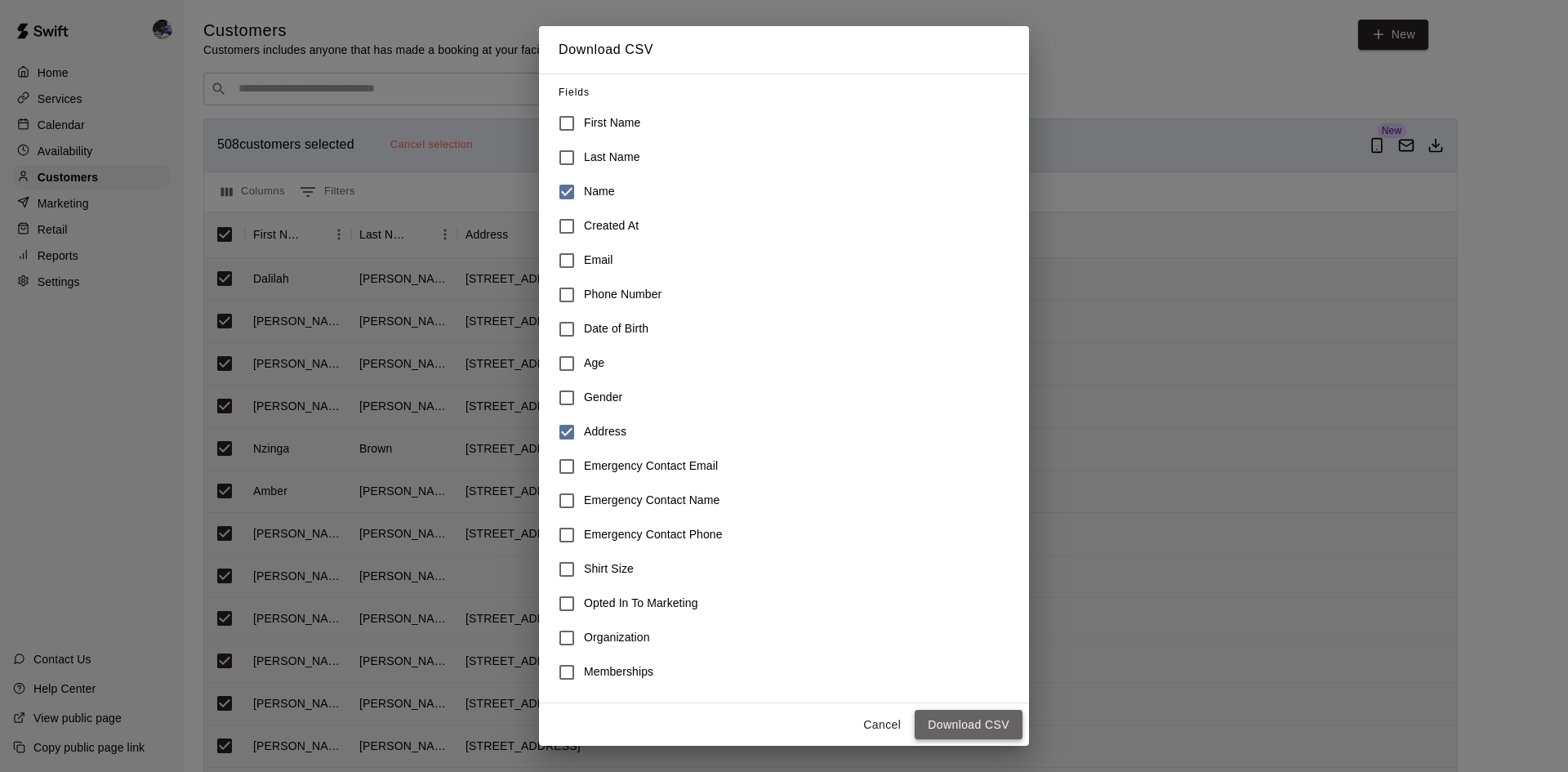
click at [979, 722] on button "Download CSV" at bounding box center [969, 725] width 108 height 30
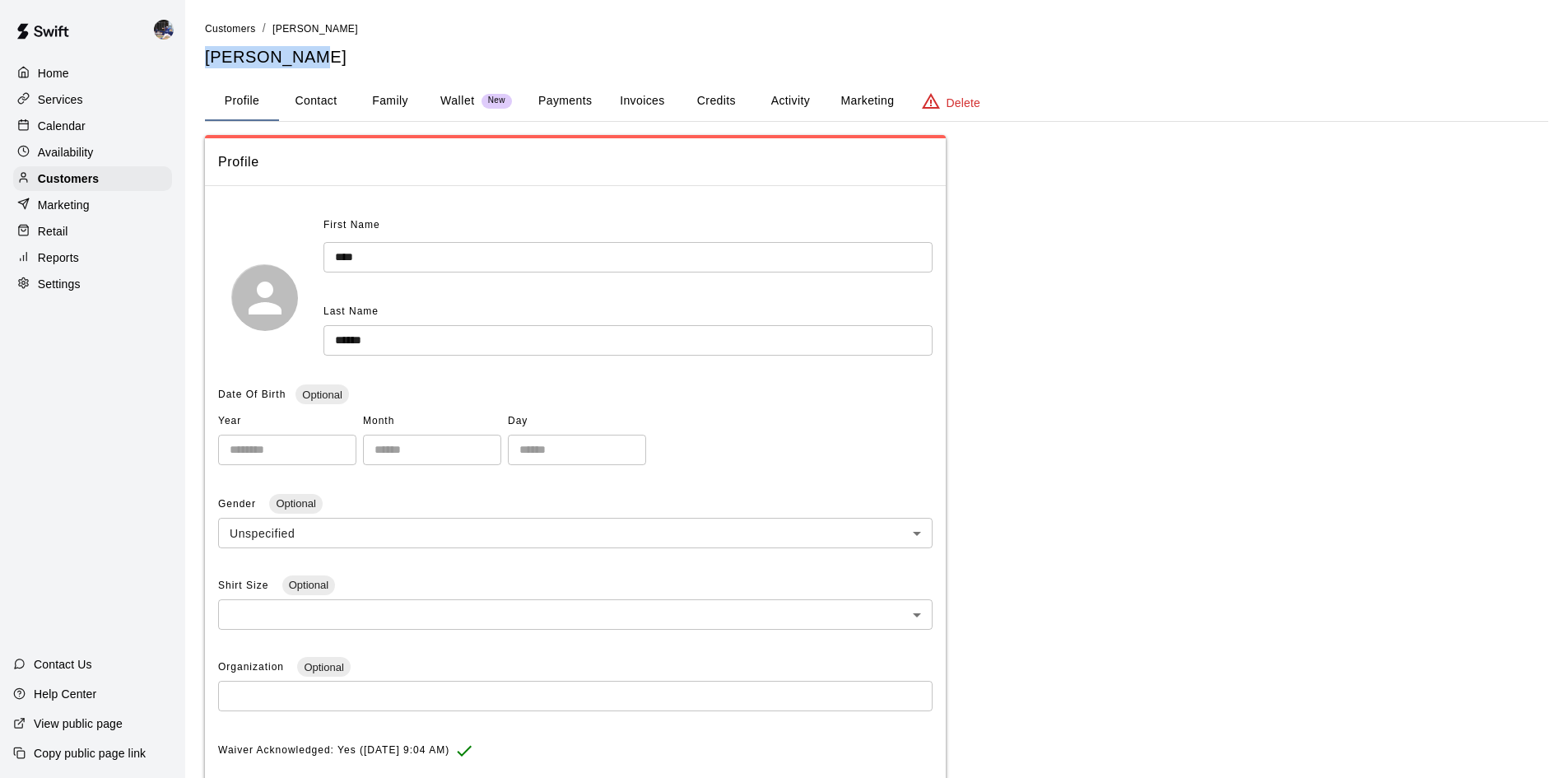
drag, startPoint x: 295, startPoint y: 57, endPoint x: 200, endPoint y: 58, distance: 95.0
click at [200, 58] on div "**********" at bounding box center [877, 541] width 1369 height 1044
click at [328, 98] on button "Contact" at bounding box center [316, 101] width 74 height 40
select select "**"
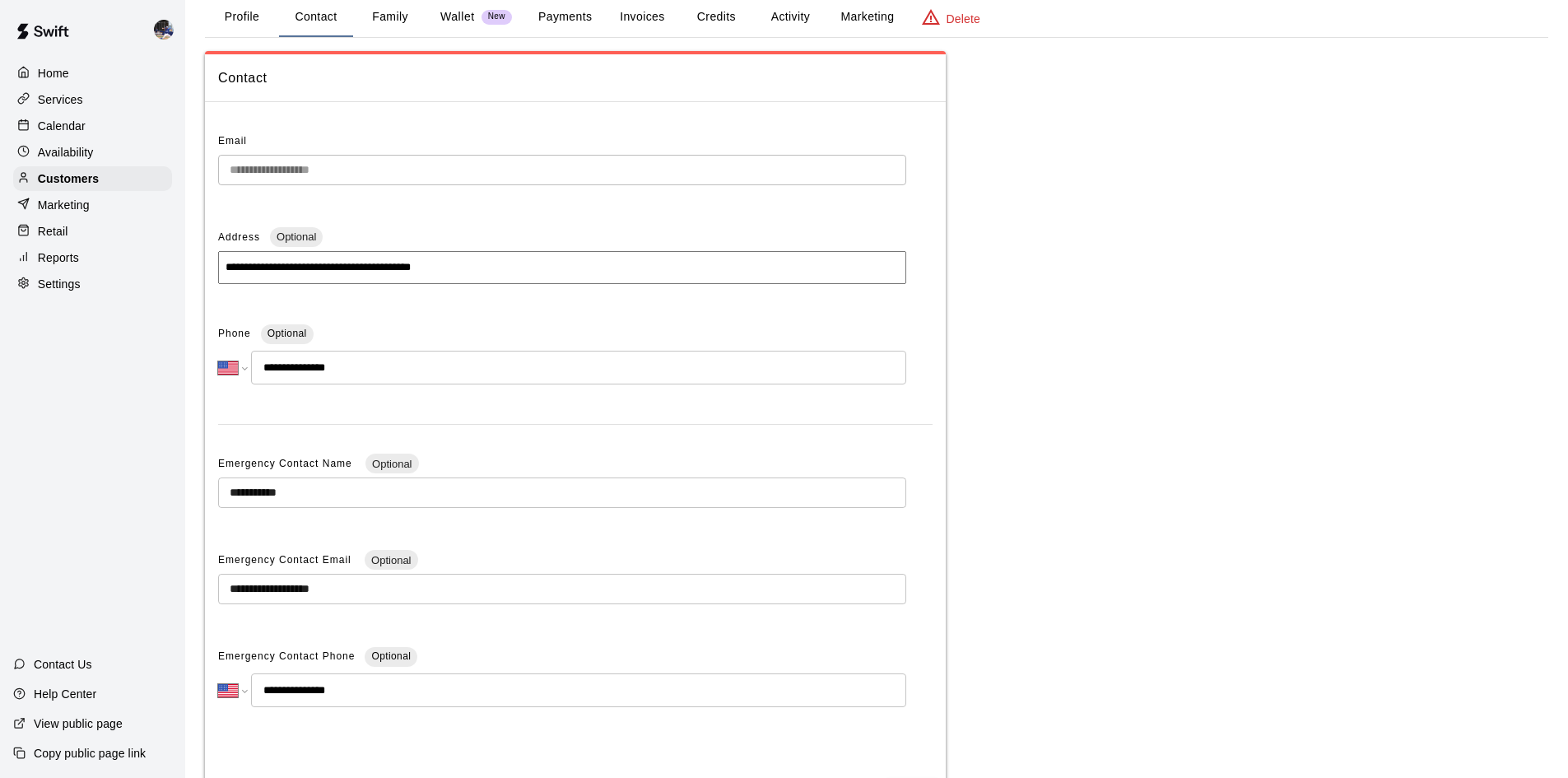
scroll to position [164, 0]
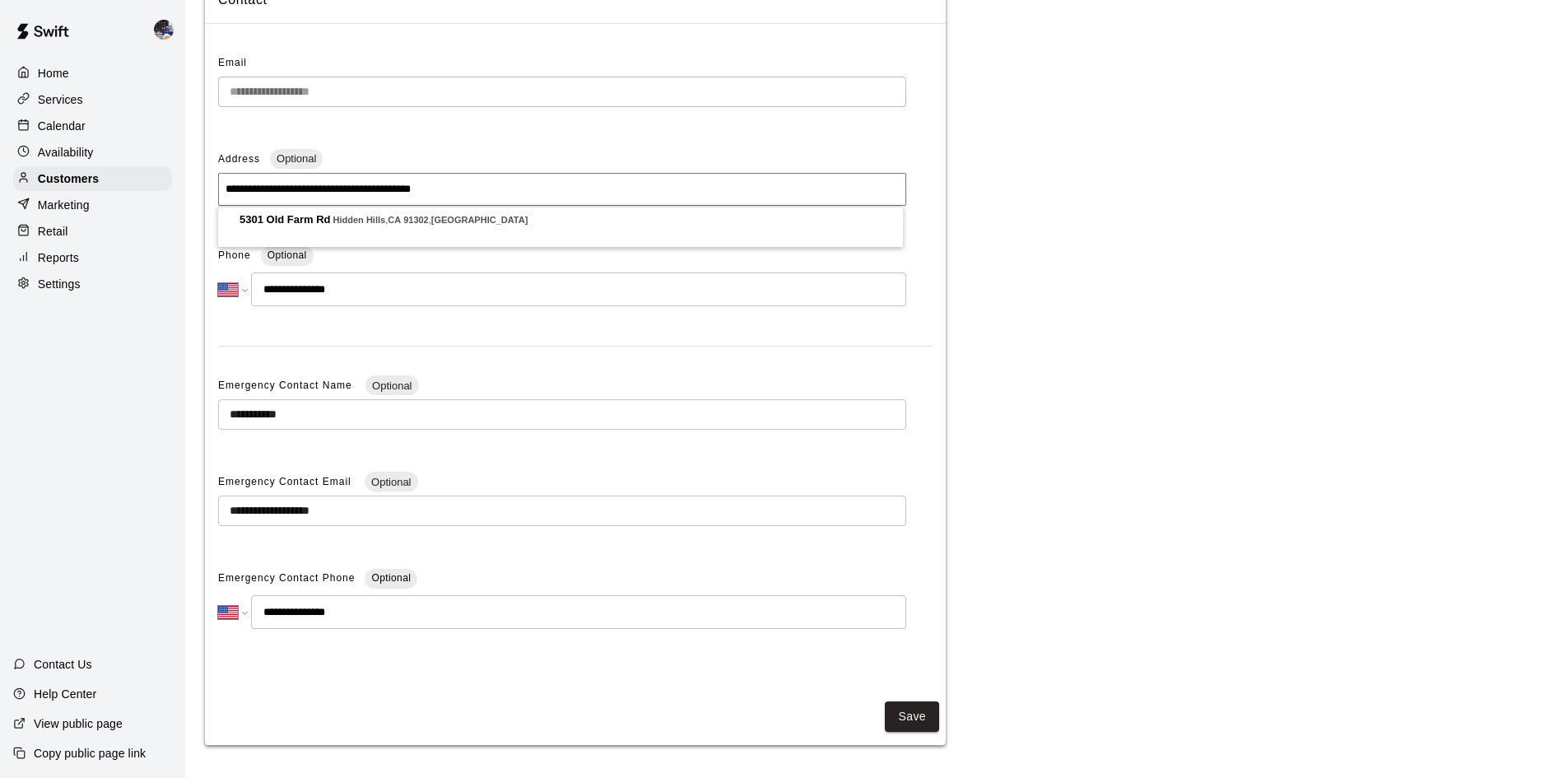
drag, startPoint x: 439, startPoint y: 190, endPoint x: 224, endPoint y: 190, distance: 215.0
click at [223, 190] on input "**********" at bounding box center [562, 189] width 687 height 33
